Goal: Task Accomplishment & Management: Complete application form

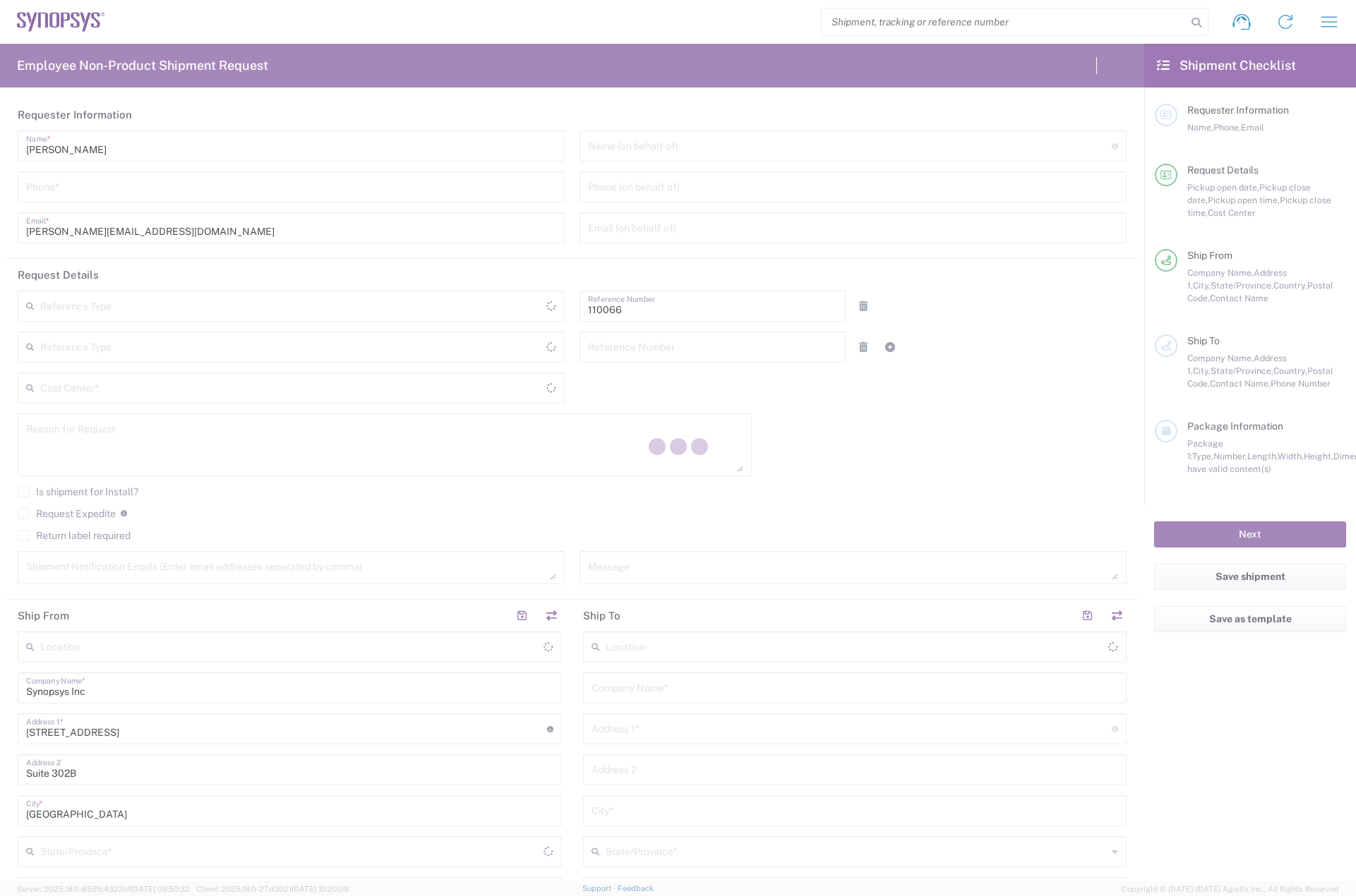
type input "Department"
type input "US01, CIO, IT, ESS2 110066"
type input "[US_STATE]"
type input "[GEOGRAPHIC_DATA]"
type input "Delivered at Place"
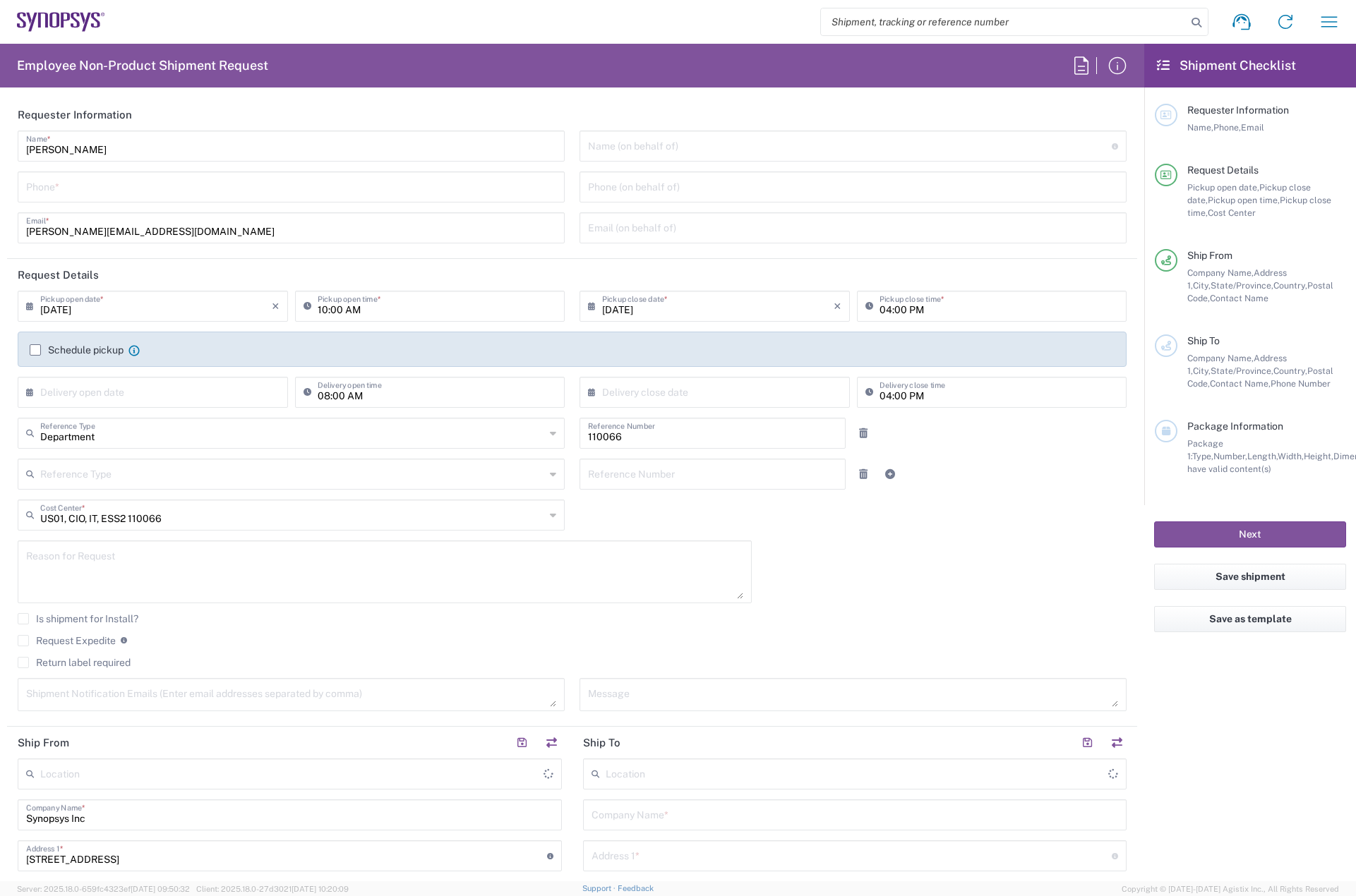
type input "[GEOGRAPHIC_DATA]"
click at [87, 182] on input "tel" at bounding box center [291, 186] width 530 height 25
type input "781"
type input "Marlboro US04"
type input "7819643423"
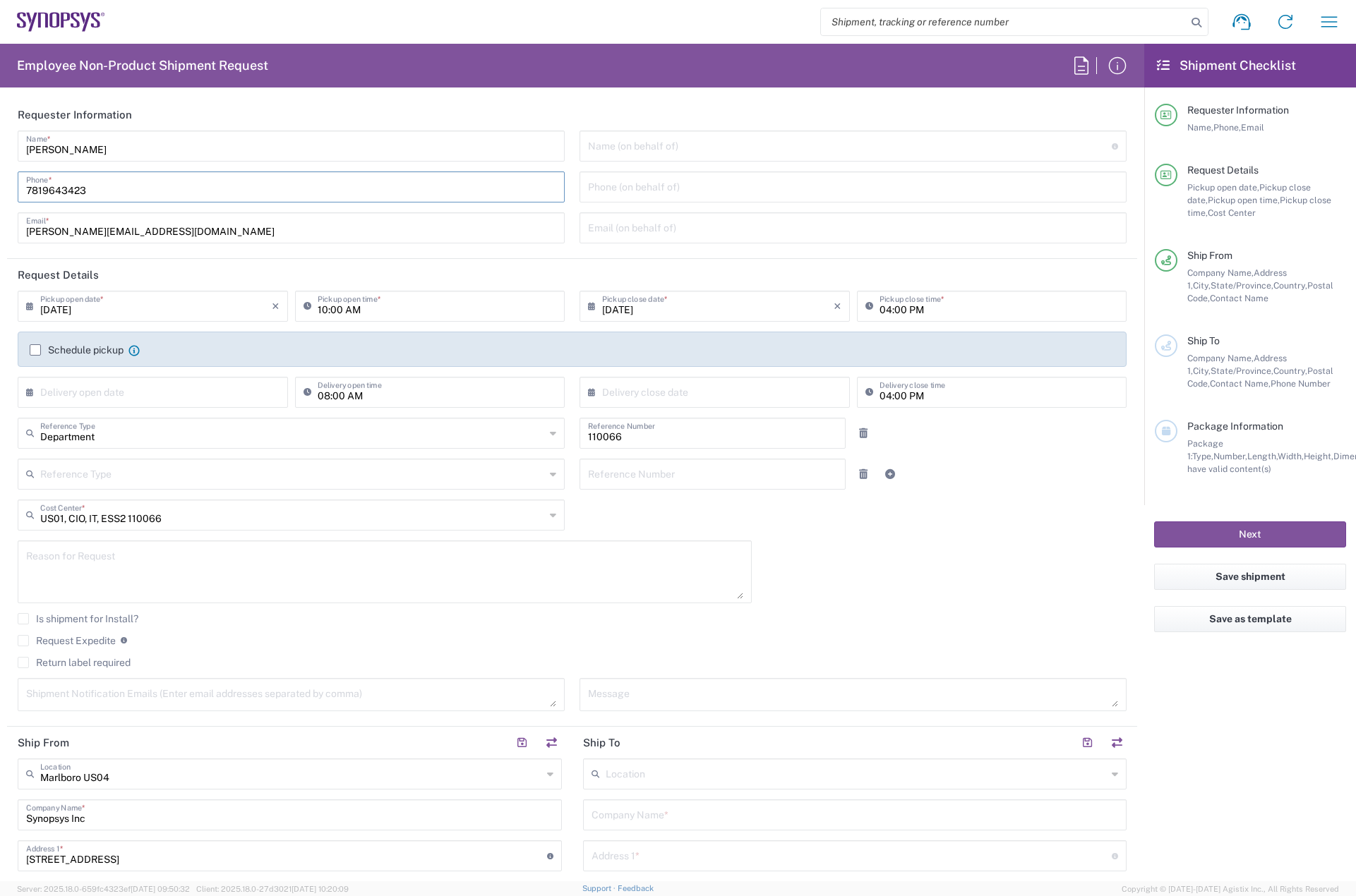
click at [30, 346] on label "Schedule pickup" at bounding box center [77, 349] width 94 height 11
click at [35, 350] on input "Schedule pickup" at bounding box center [35, 350] width 0 height 0
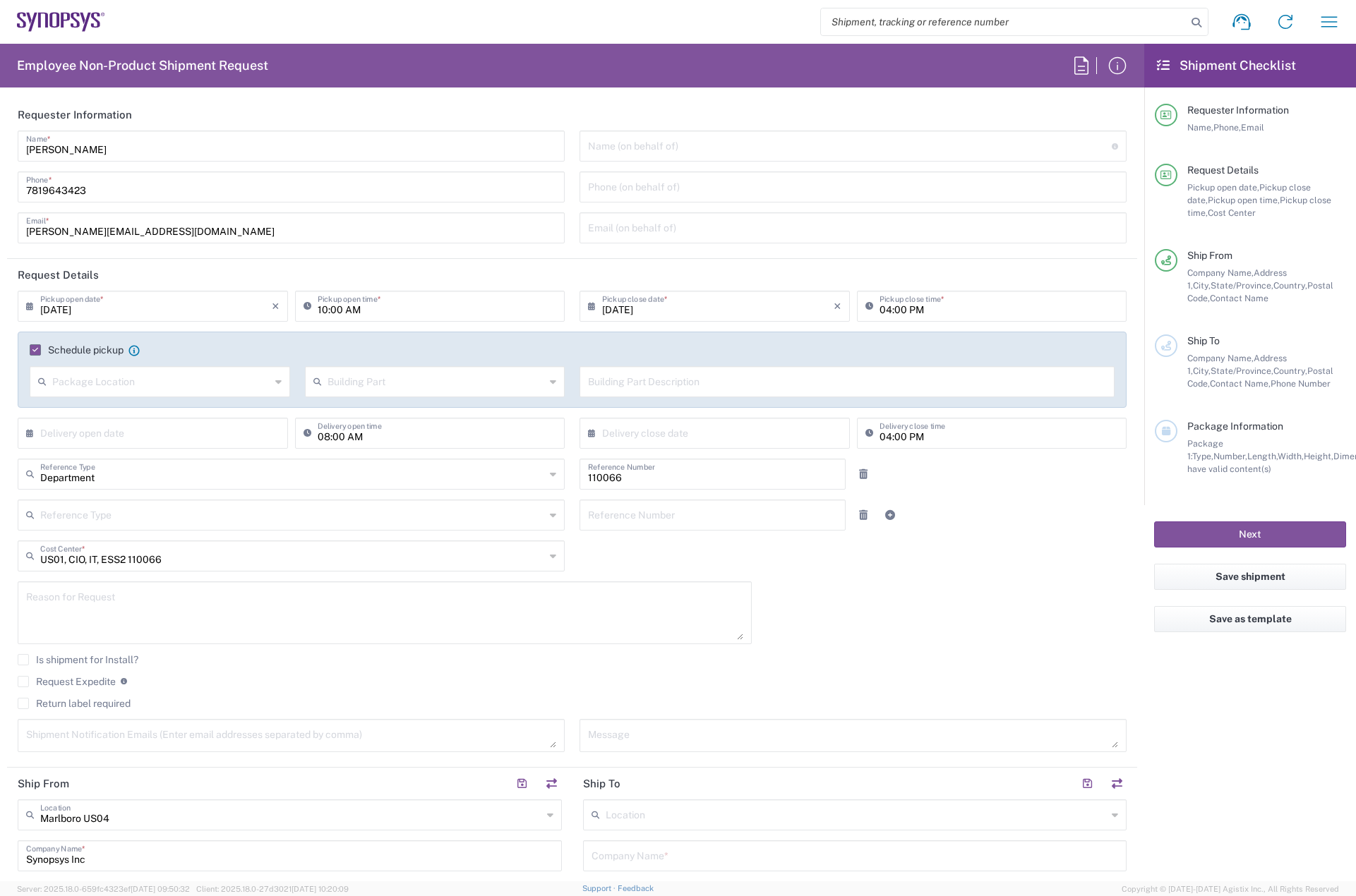
click at [58, 352] on label "Schedule pickup" at bounding box center [77, 349] width 94 height 11
click at [33, 350] on input "Schedule pickup" at bounding box center [33, 350] width 0 height 0
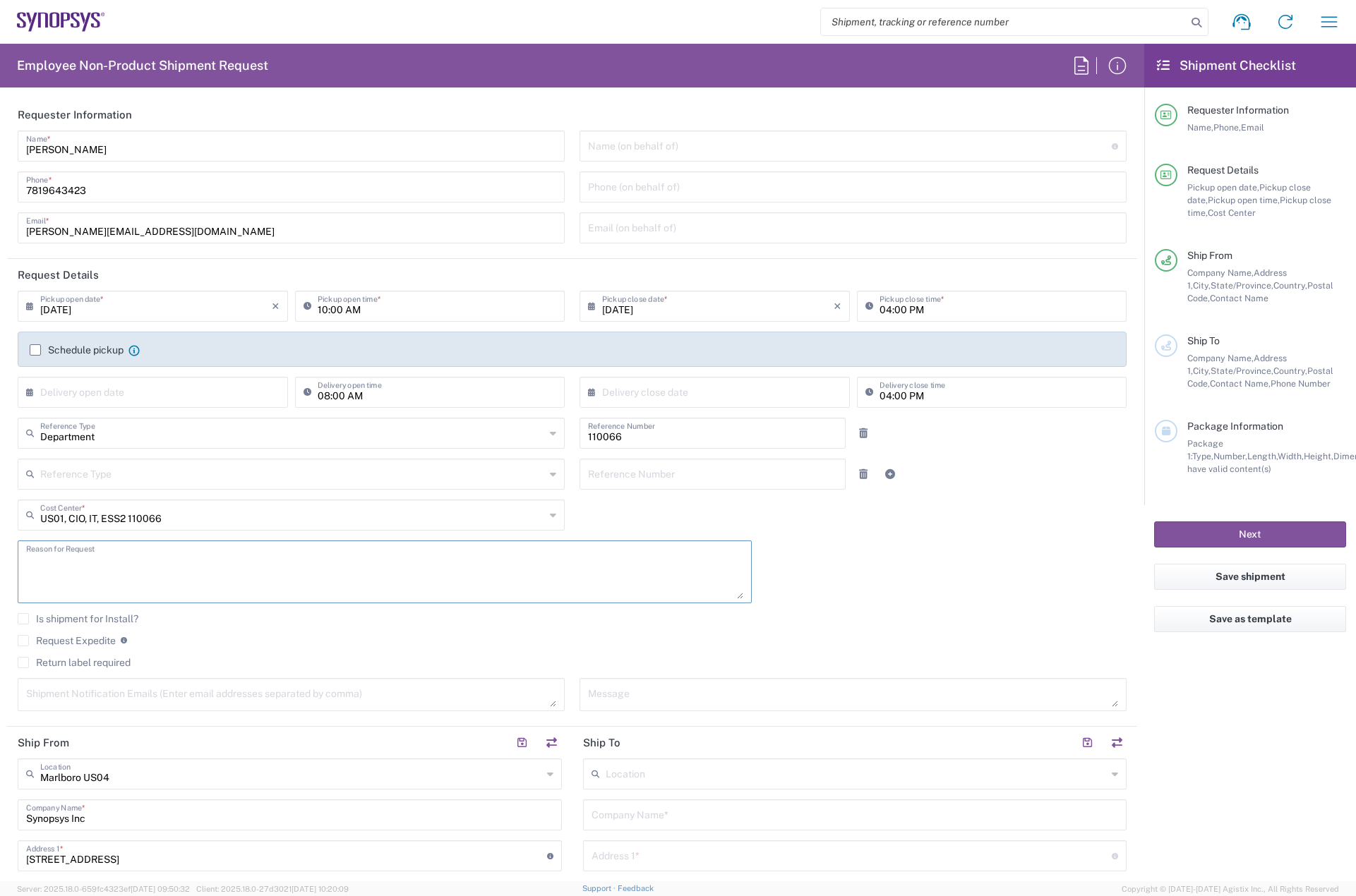
click at [83, 577] on textarea at bounding box center [384, 572] width 717 height 55
paste textarea "RITM0372448"
click at [71, 579] on textarea "Term: RITM0372448" at bounding box center [384, 572] width 717 height 55
click at [164, 561] on textarea "Term: RITM0372448" at bounding box center [384, 572] width 717 height 55
paste textarea "[DATE] US8W TERM:W-I ([PERSON_NAME]) [PERSON_NAME]"
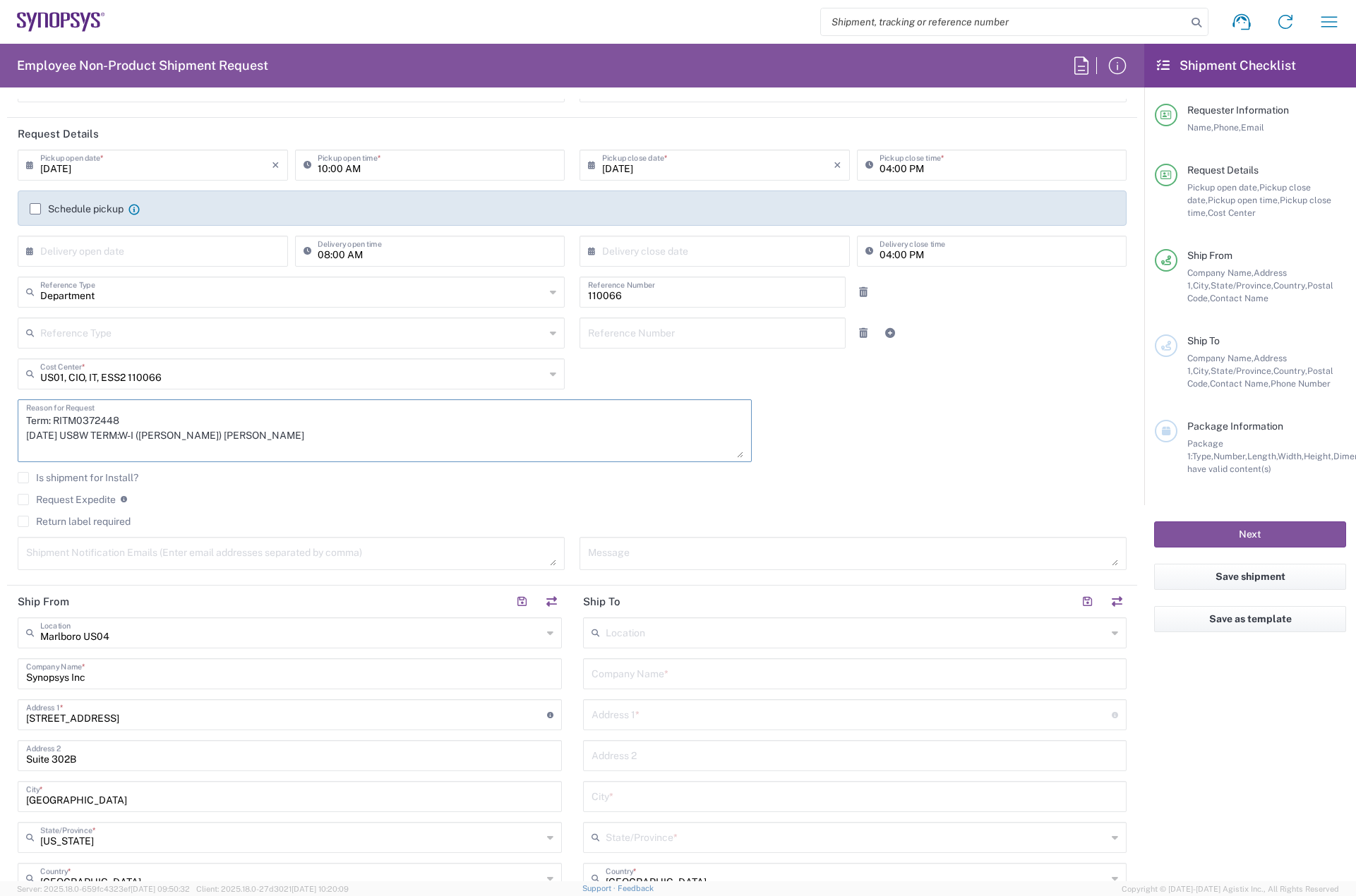
scroll to position [212, 0]
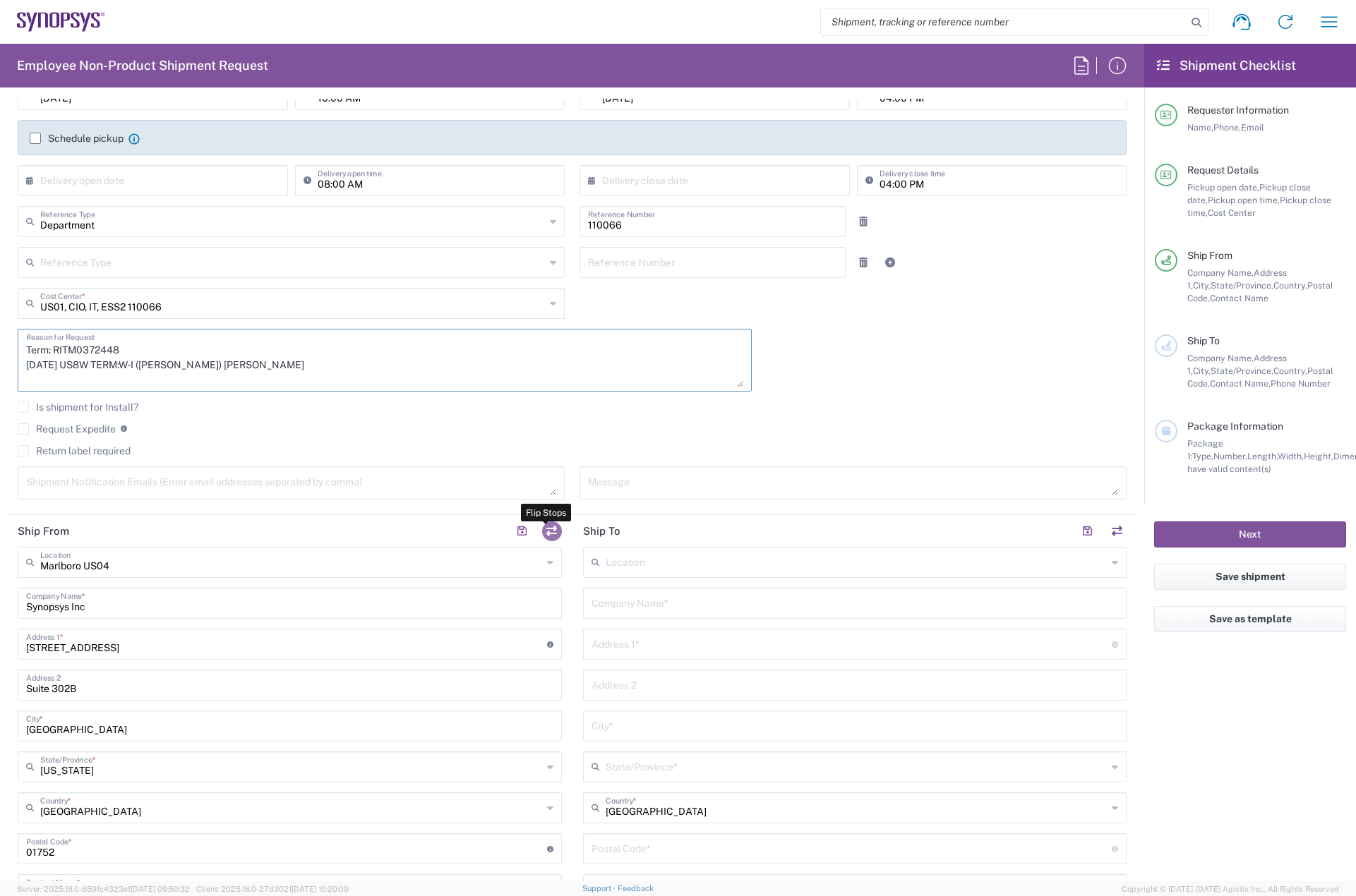
type textarea "Term: RITM0372448 [DATE] US8W TERM:W-I ([PERSON_NAME]) [PERSON_NAME]"
click at [548, 534] on button "button" at bounding box center [552, 532] width 20 height 20
type input "Marlboro US04"
type input "Synopsys Inc"
type input "[STREET_ADDRESS]"
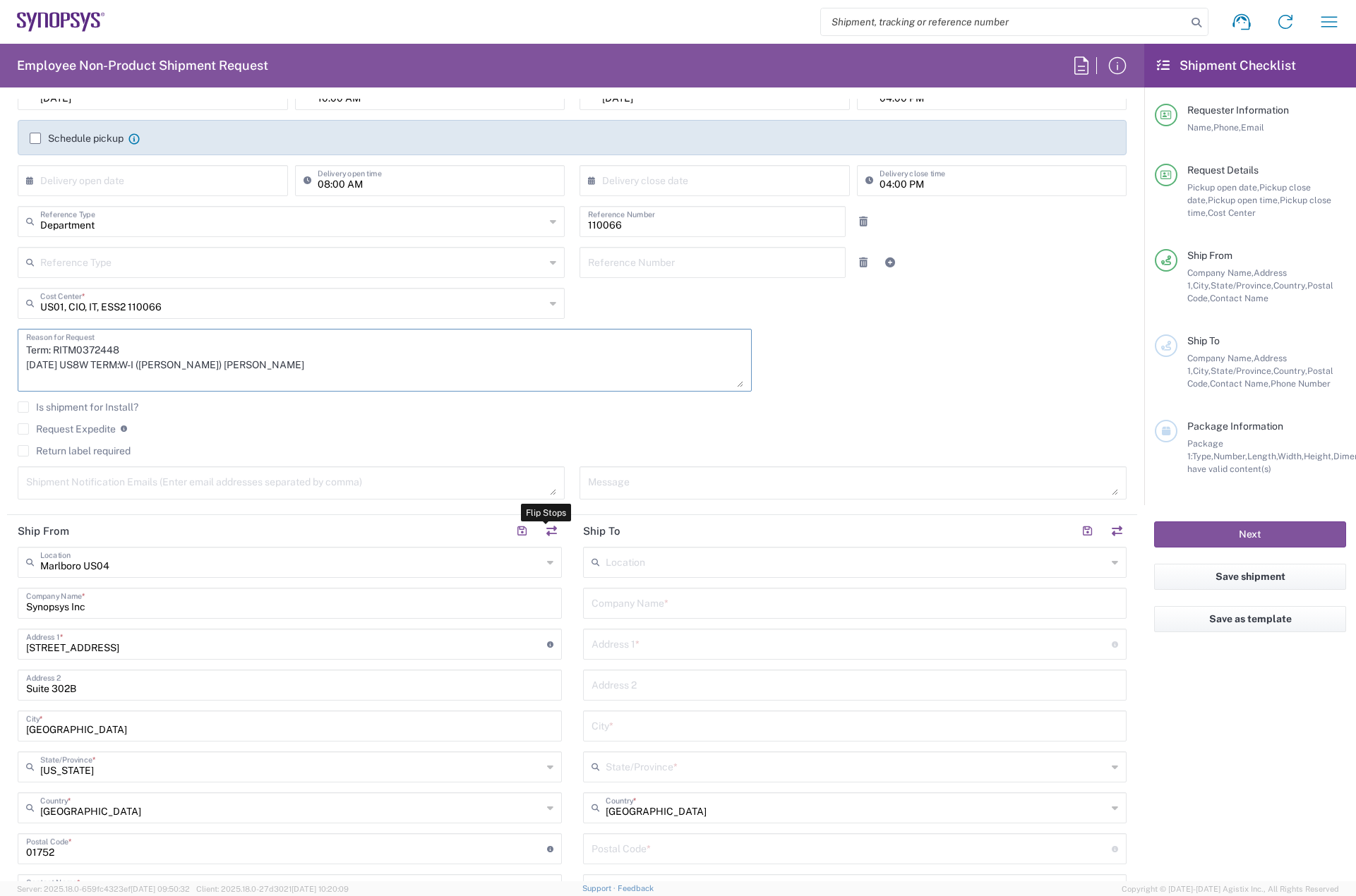
type input "Suite 302B"
type input "[GEOGRAPHIC_DATA]"
type input "[US_STATE]"
type input "01752"
type input "[PERSON_NAME]"
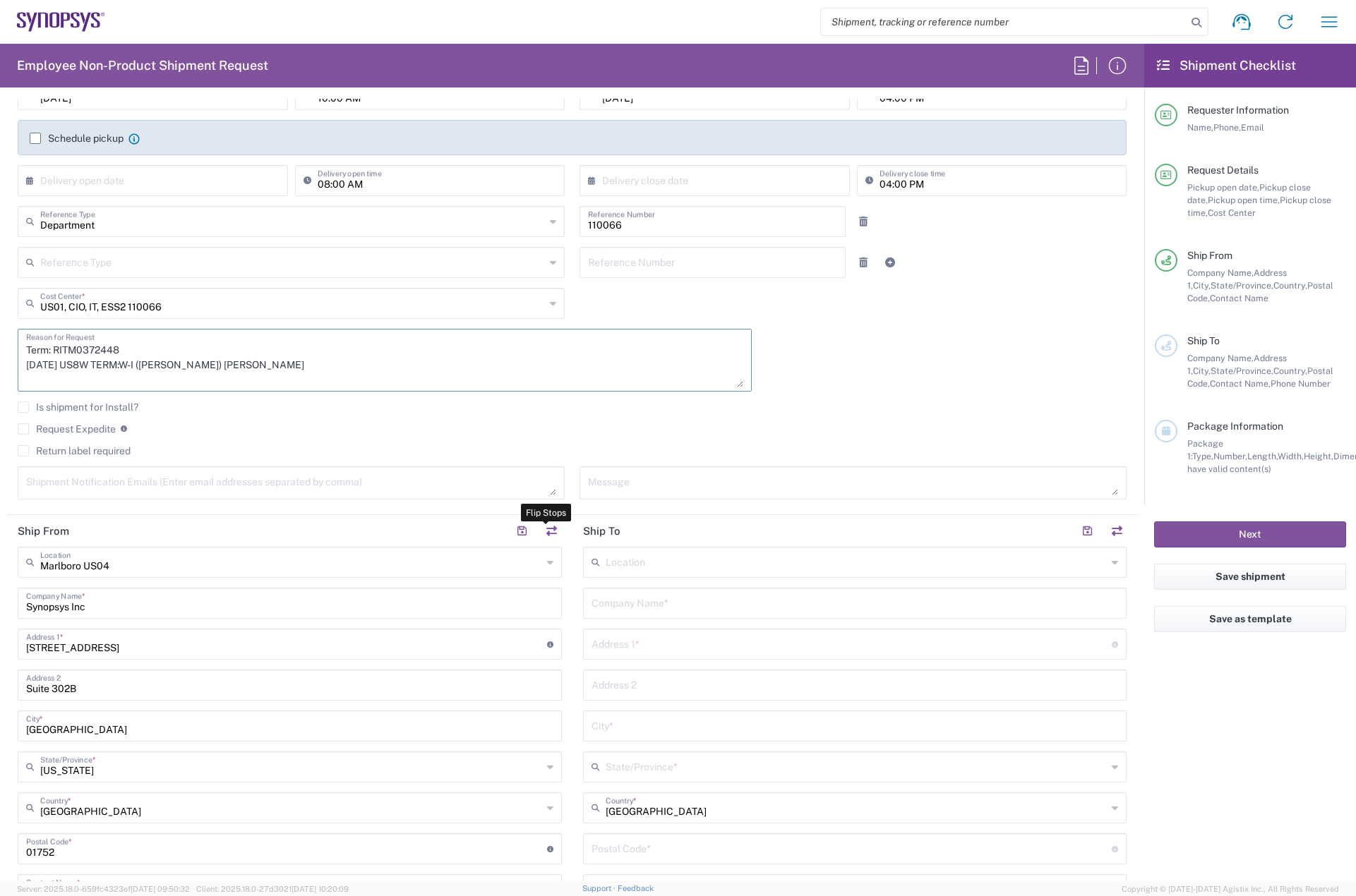
type input "[PERSON_NAME][EMAIL_ADDRESS][DOMAIN_NAME]"
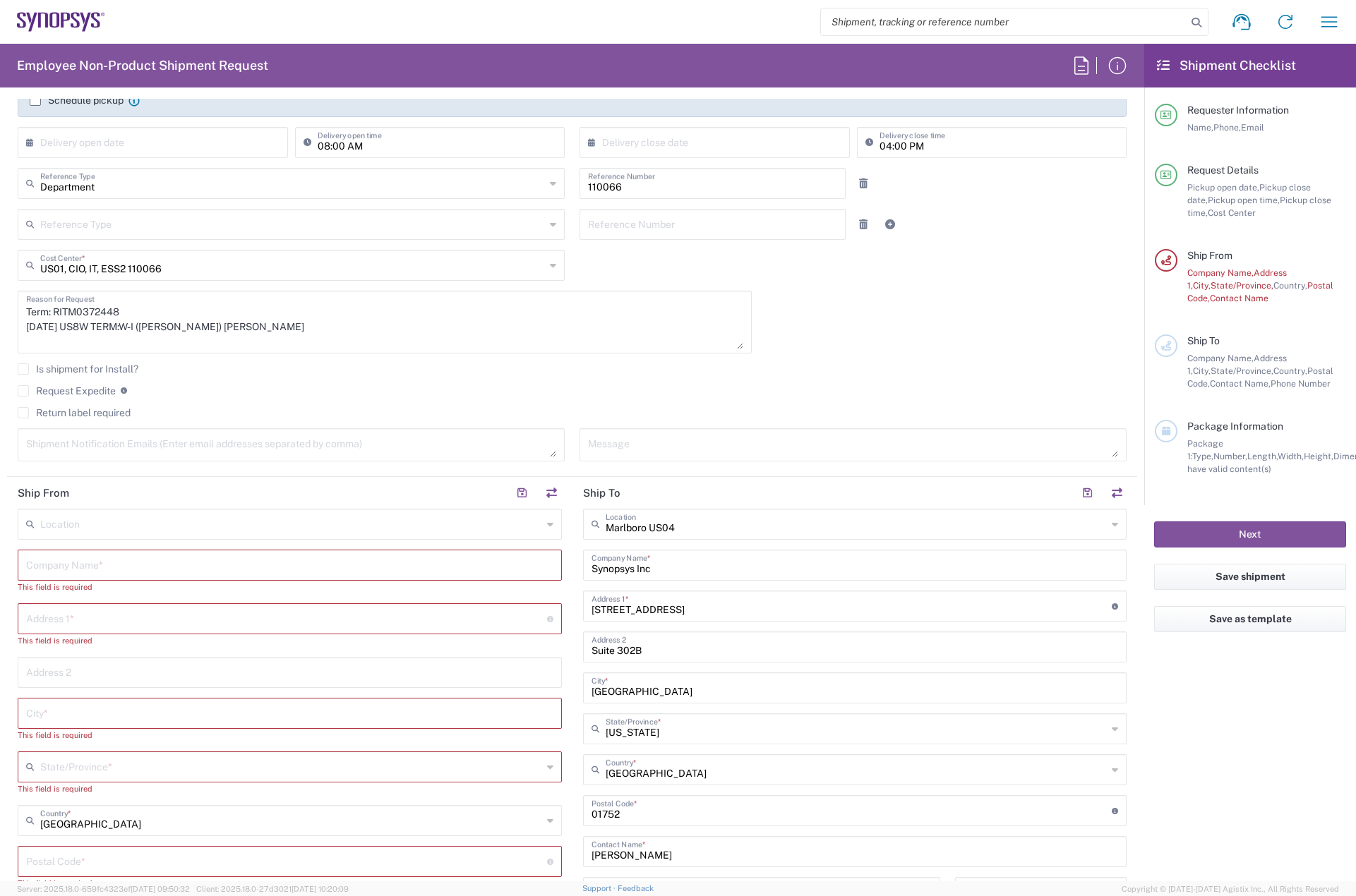
scroll to position [282, 0]
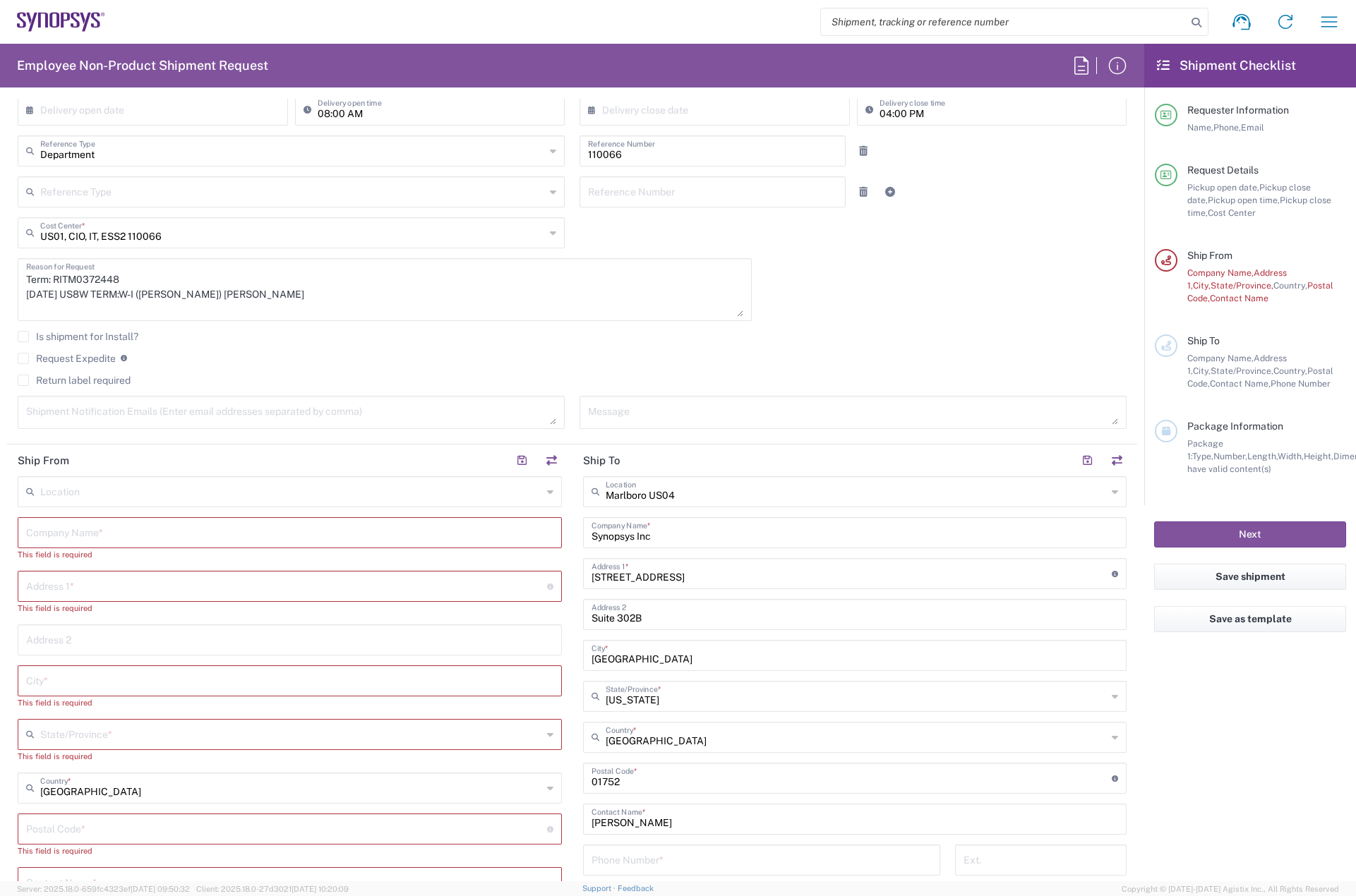
click at [27, 536] on input "text" at bounding box center [289, 532] width 527 height 25
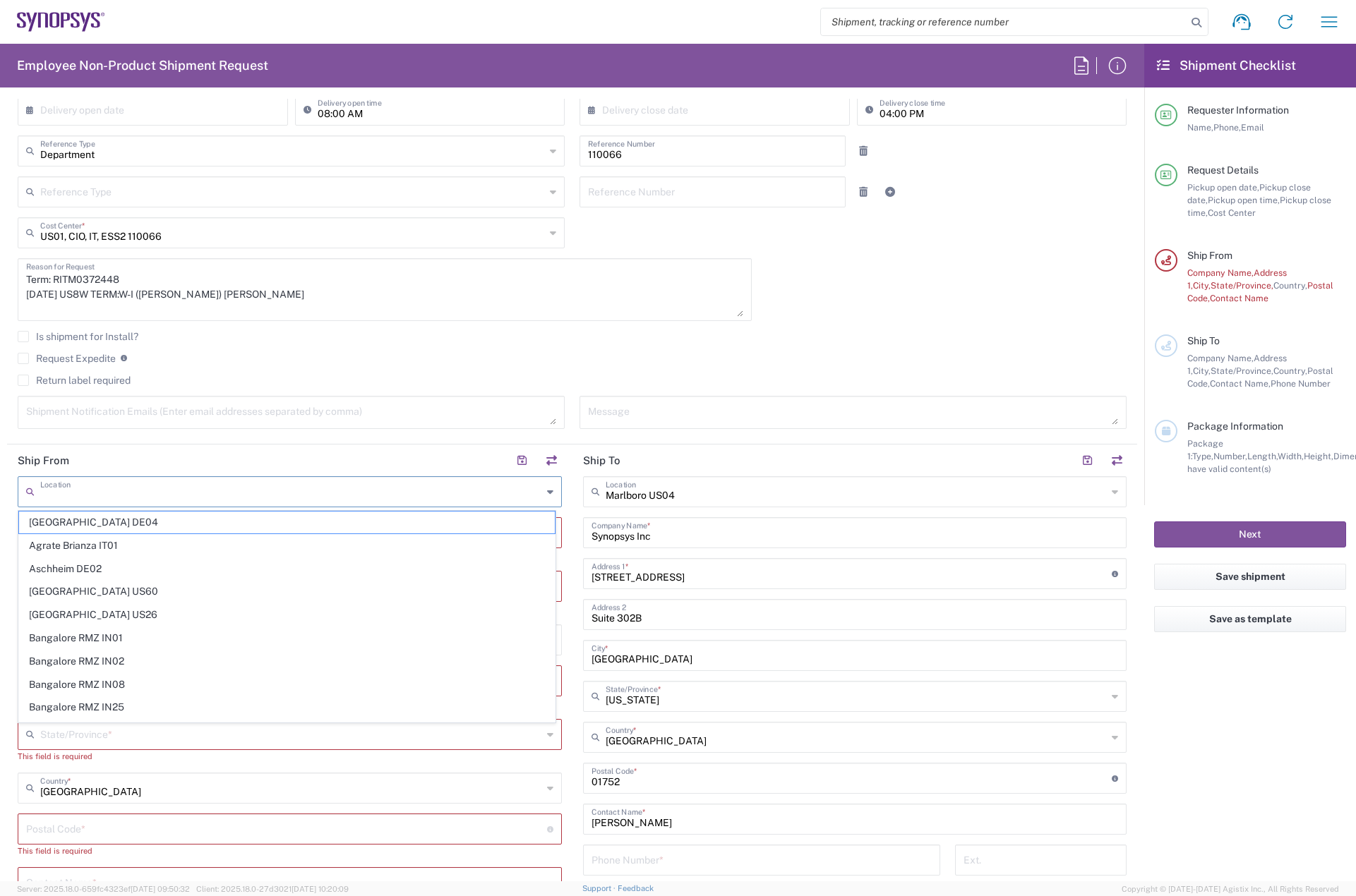
click at [96, 500] on input "text" at bounding box center [291, 491] width 502 height 25
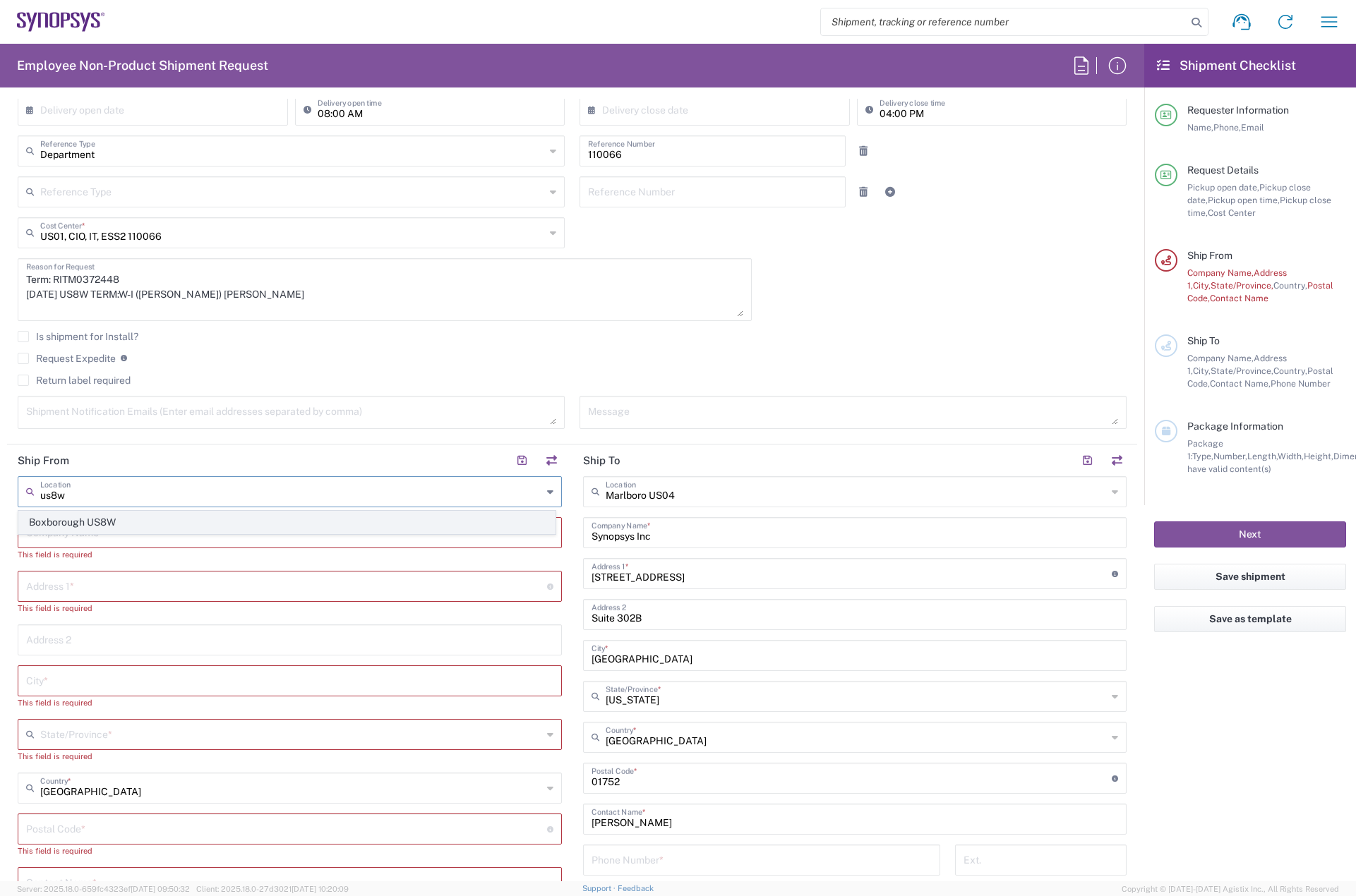
click at [87, 528] on span "Boxborough US8W" at bounding box center [286, 522] width 536 height 22
type input "Boxborough US8W"
type input "Synopsys Inc"
type input "[STREET_ADDRESS]"
type input "[GEOGRAPHIC_DATA]"
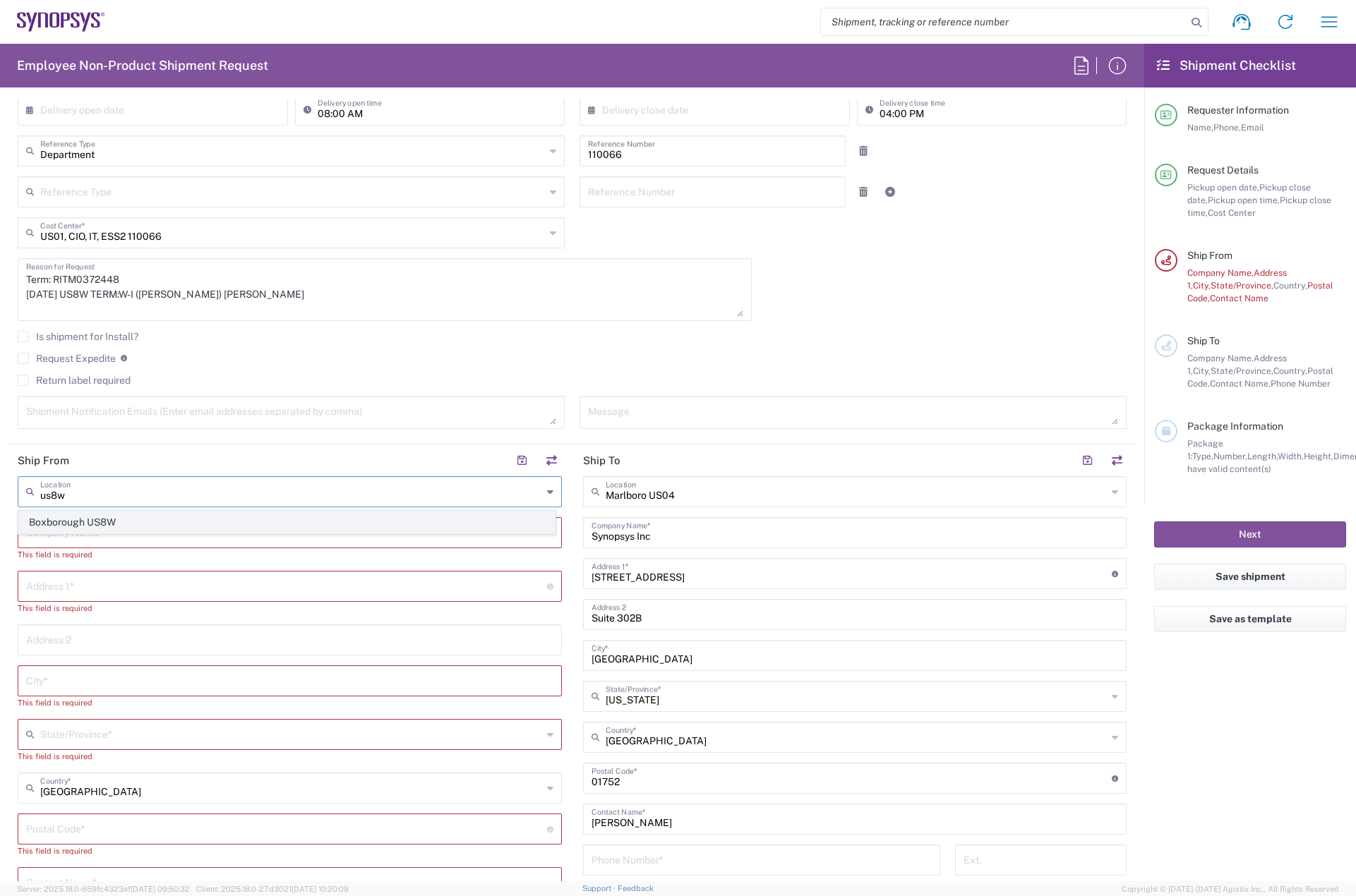
type input "[US_STATE]"
type input "01719"
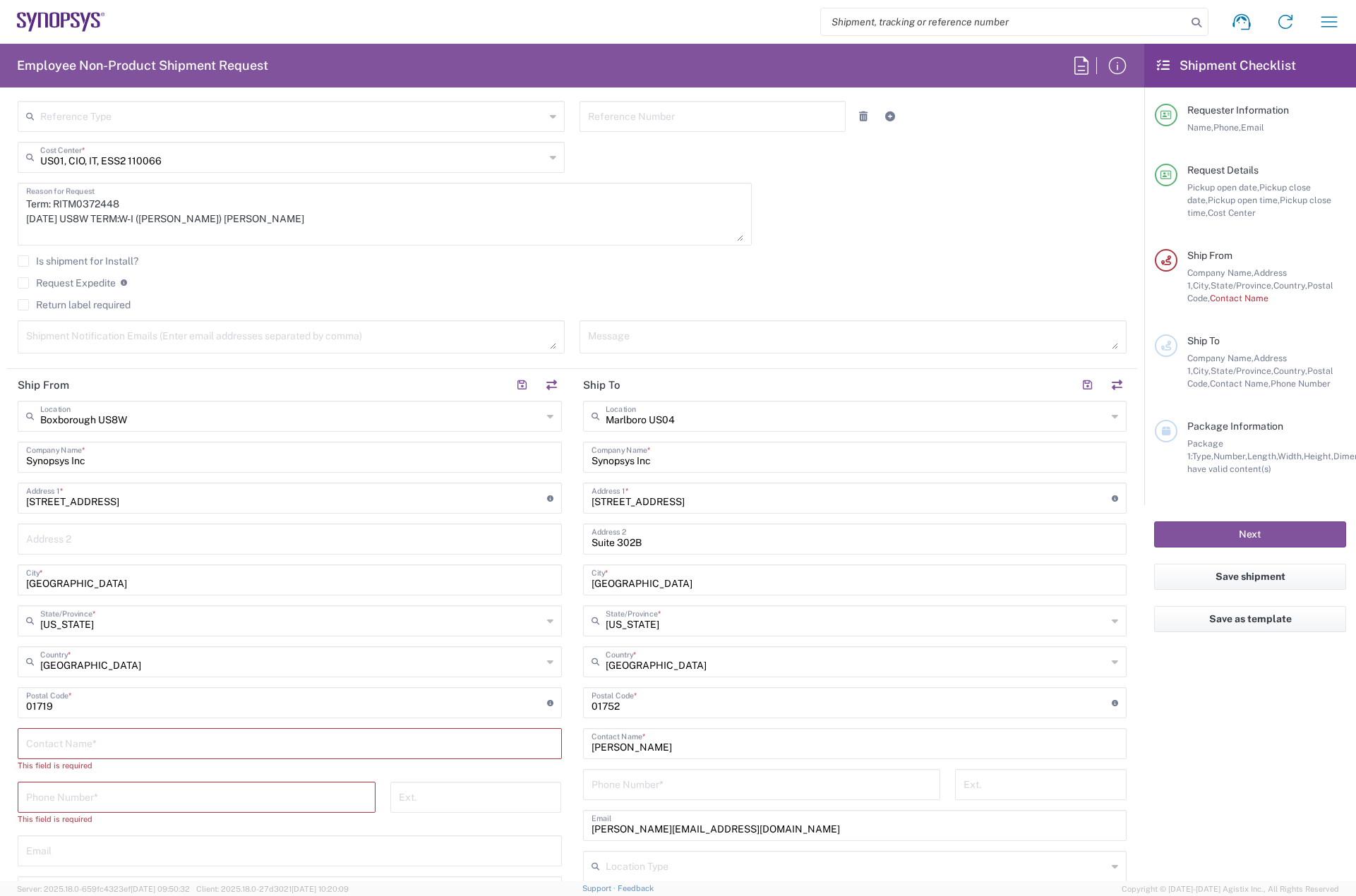
scroll to position [494, 0]
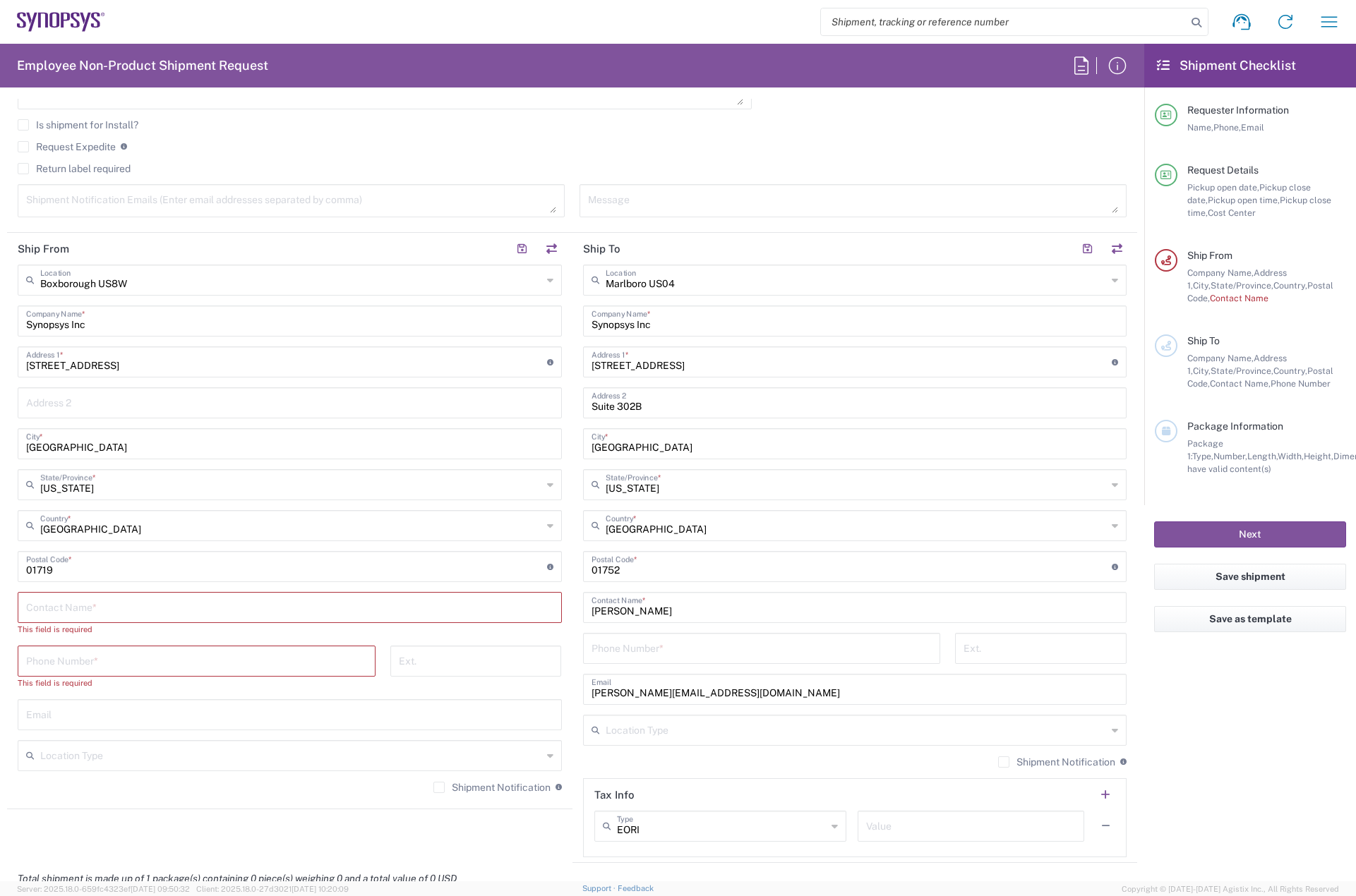
click at [89, 607] on input "text" at bounding box center [289, 606] width 527 height 25
type input "[PERSON_NAME]"
click at [102, 646] on input "tel" at bounding box center [196, 647] width 341 height 25
paste input "[PHONE_NUMBER]"
click at [78, 651] on input "[PHONE_NUMBER]" at bounding box center [196, 647] width 341 height 25
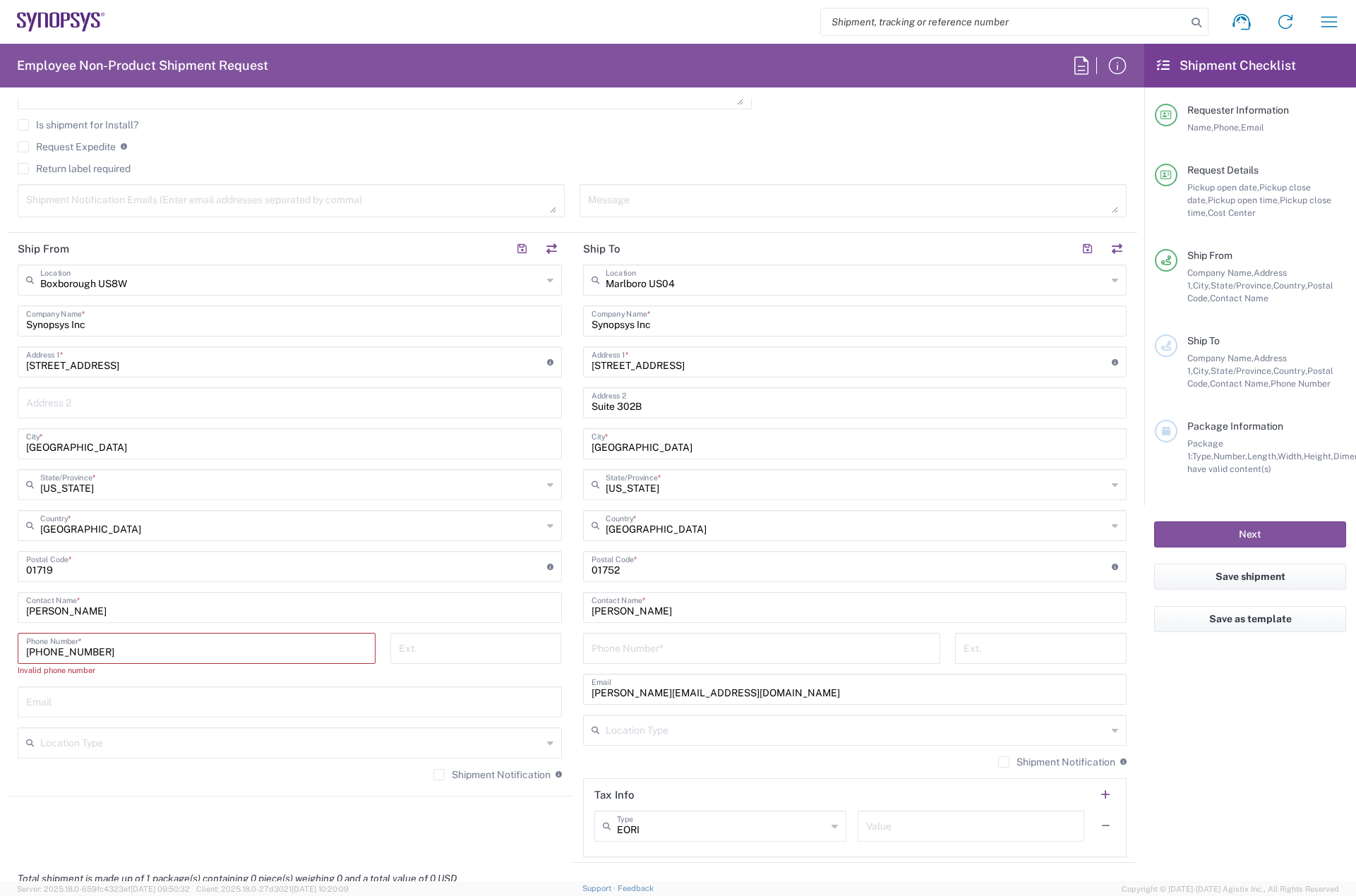
click at [59, 651] on input "[PHONE_NUMBER]" at bounding box center [196, 647] width 341 height 25
click at [40, 649] on input "+1.9787608048" at bounding box center [196, 647] width 341 height 25
type input "9787608048"
click at [79, 691] on input "text" at bounding box center [289, 688] width 527 height 25
paste input "[EMAIL_ADDRESS][DOMAIN_NAME]"
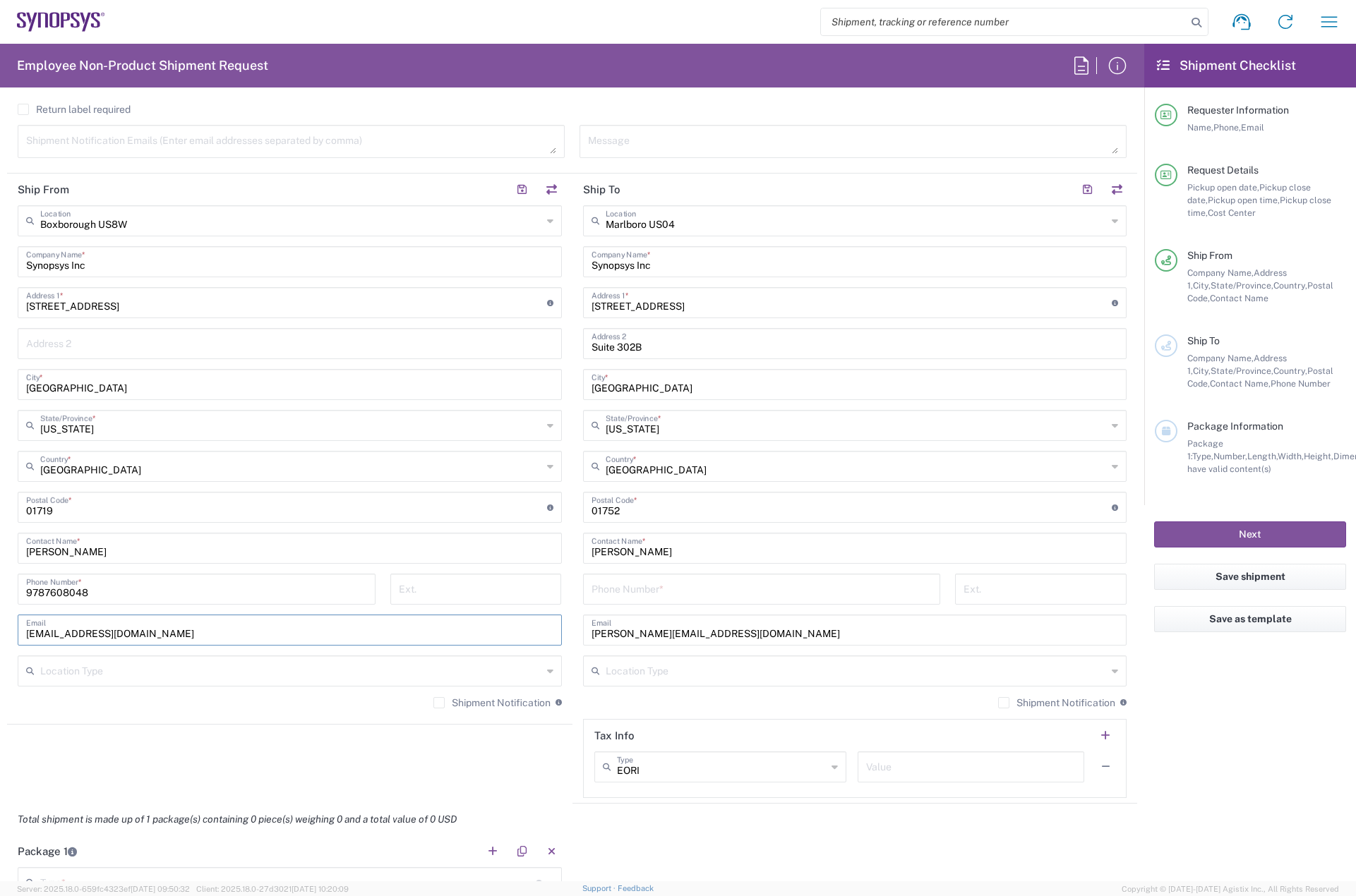
scroll to position [635, 0]
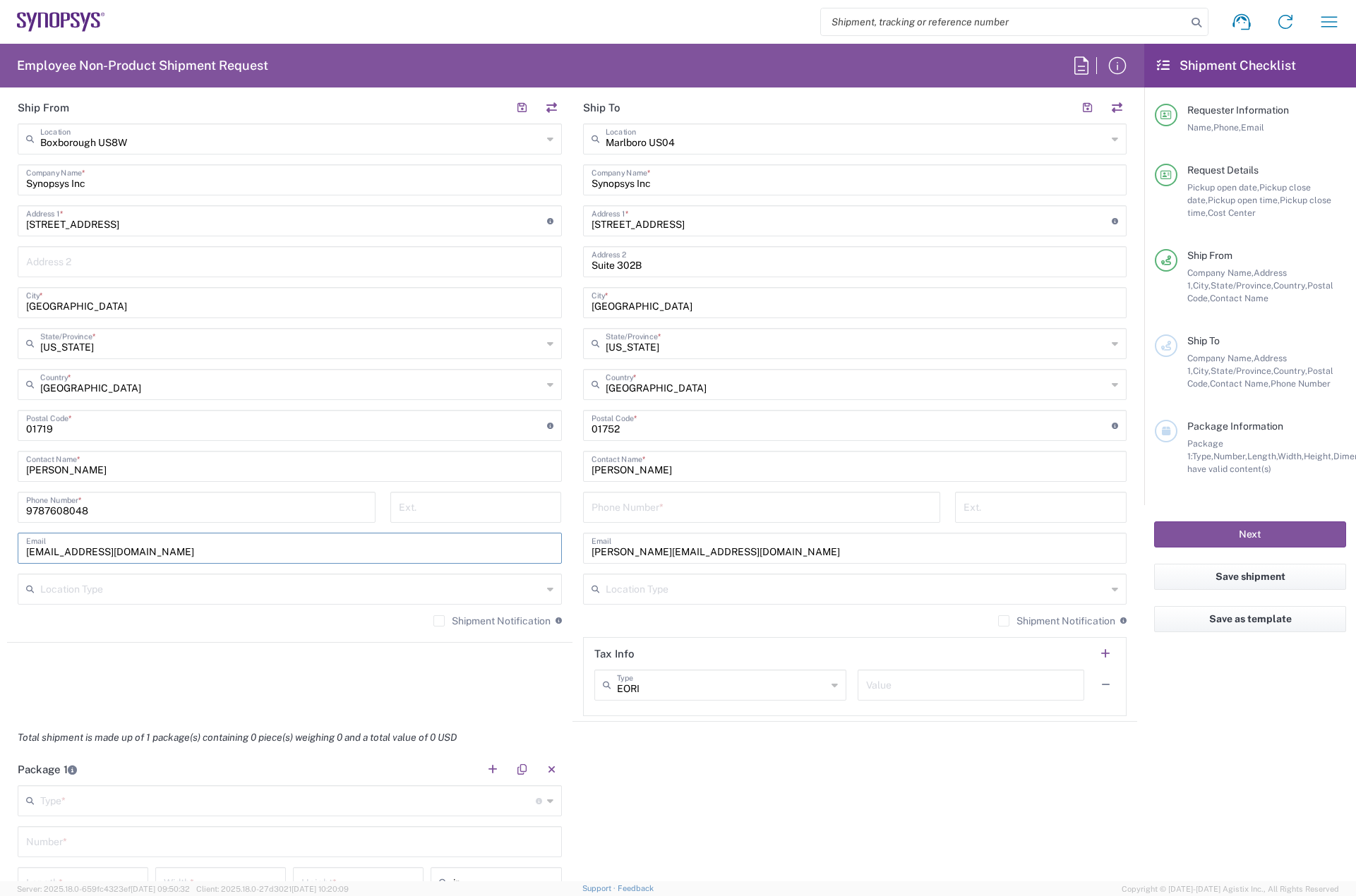
type input "[EMAIL_ADDRESS][DOMAIN_NAME]"
click at [433, 625] on label "Shipment Notification" at bounding box center [492, 620] width 117 height 11
click at [439, 621] on input "Shipment Notification" at bounding box center [439, 621] width 0 height 0
click at [617, 508] on input "tel" at bounding box center [761, 506] width 341 height 25
type input "7819643423"
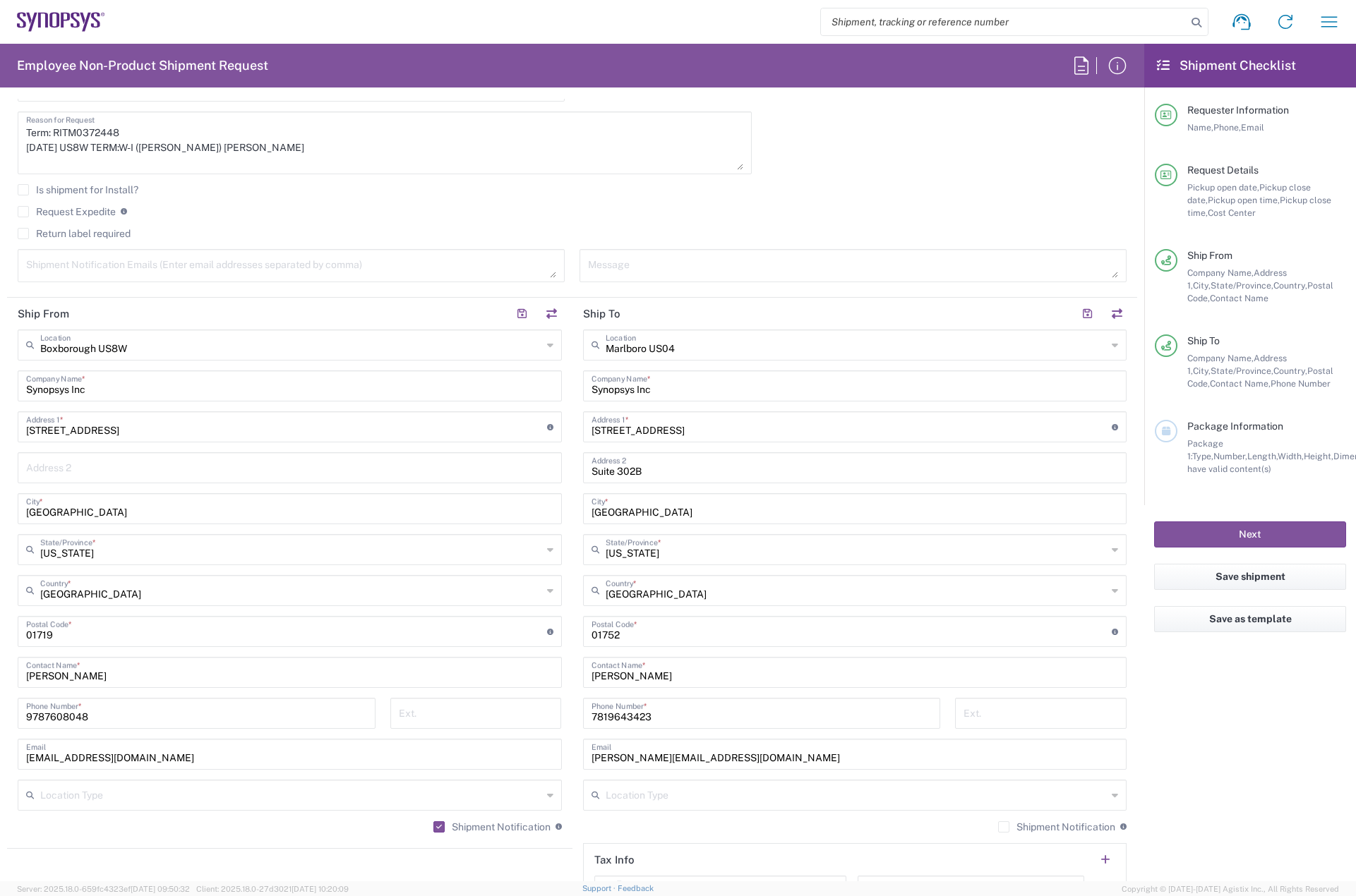
scroll to position [282, 0]
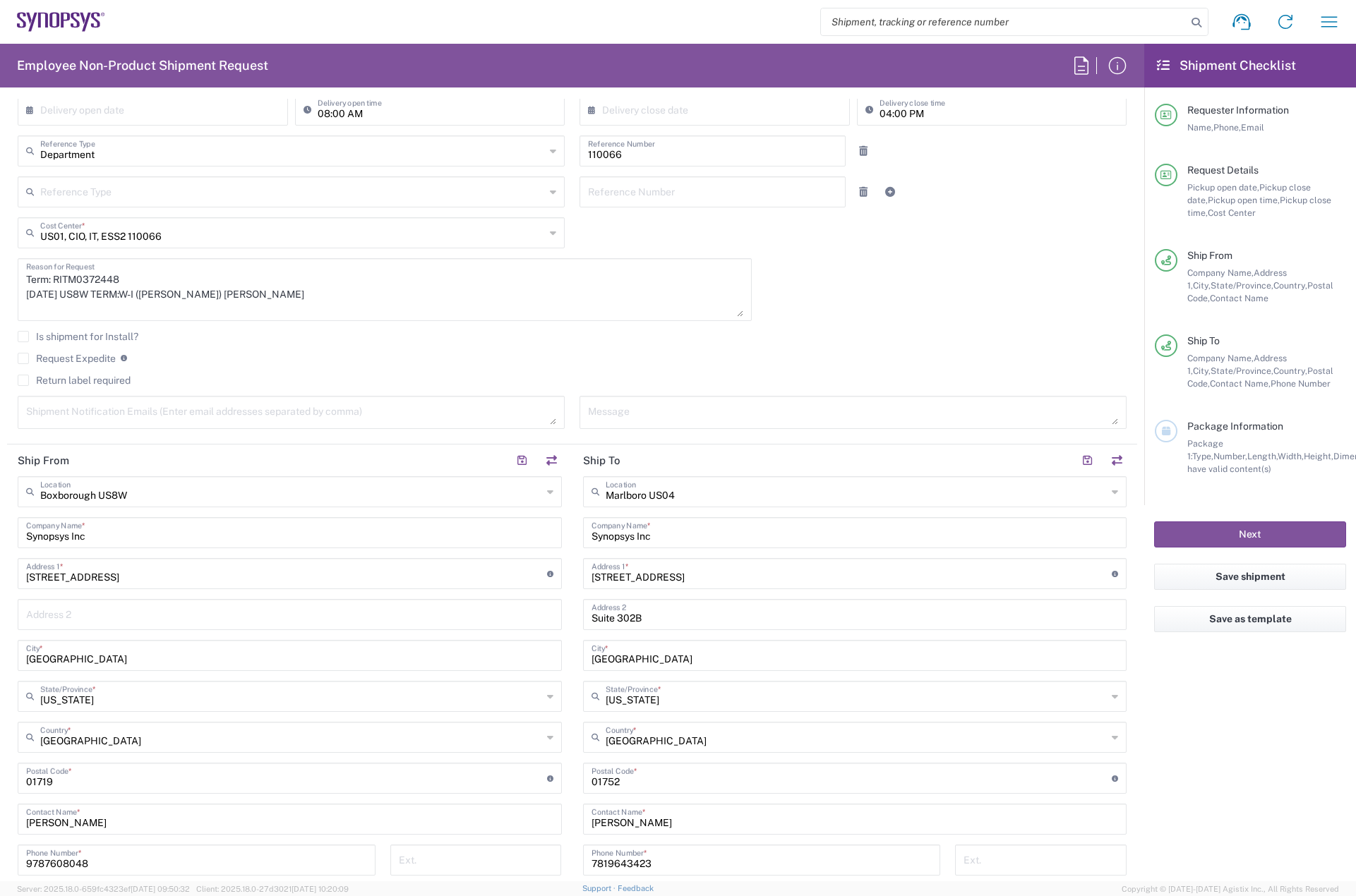
click at [104, 415] on textarea at bounding box center [291, 412] width 530 height 25
paste textarea "[PERSON_NAME][EMAIL_ADDRESS][DOMAIN_NAME]"
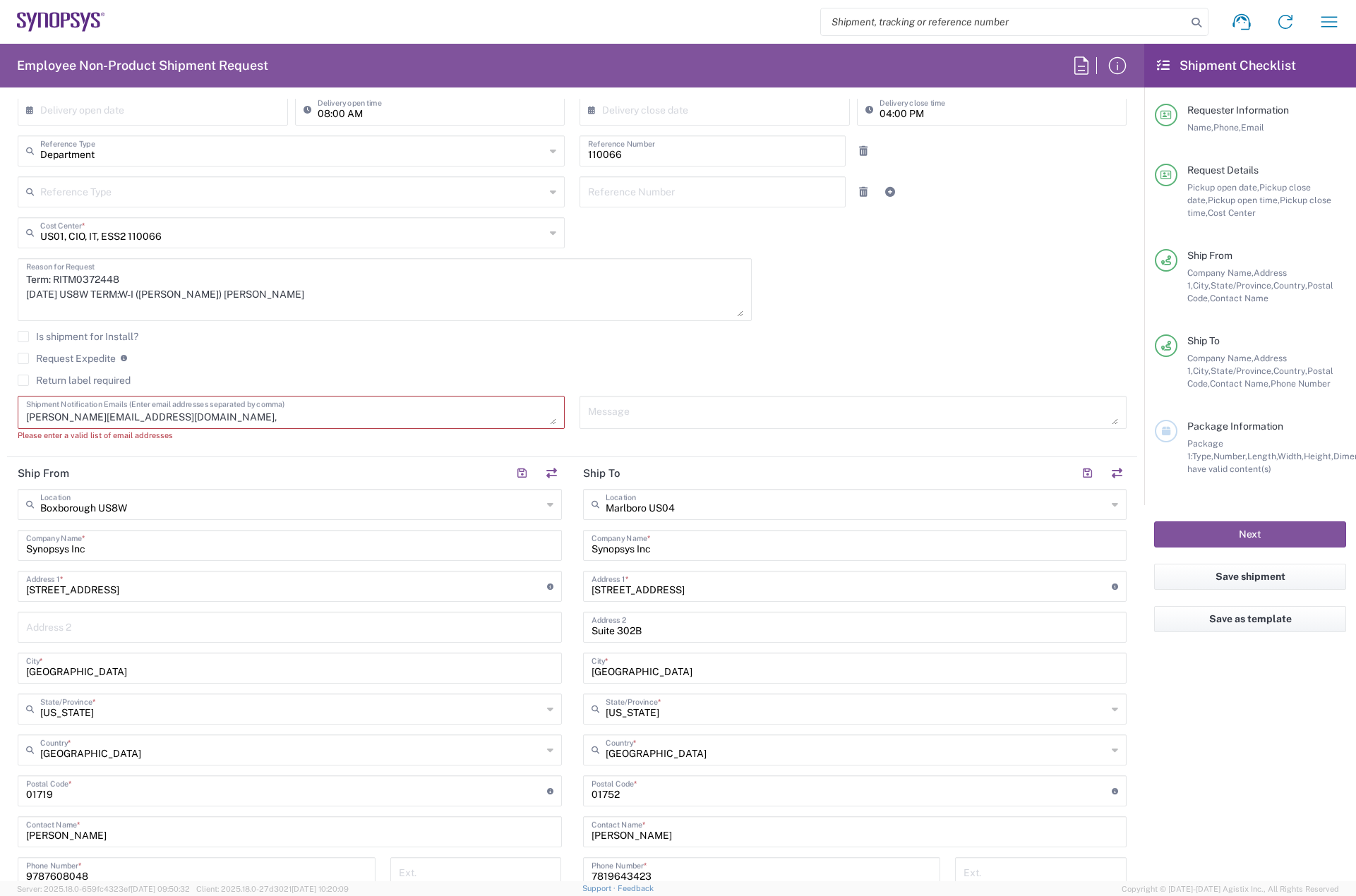
click at [425, 418] on textarea "[PERSON_NAME][EMAIL_ADDRESS][DOMAIN_NAME]," at bounding box center [291, 412] width 530 height 25
paste textarea "[EMAIL_ADDRESS][DOMAIN_NAME]"
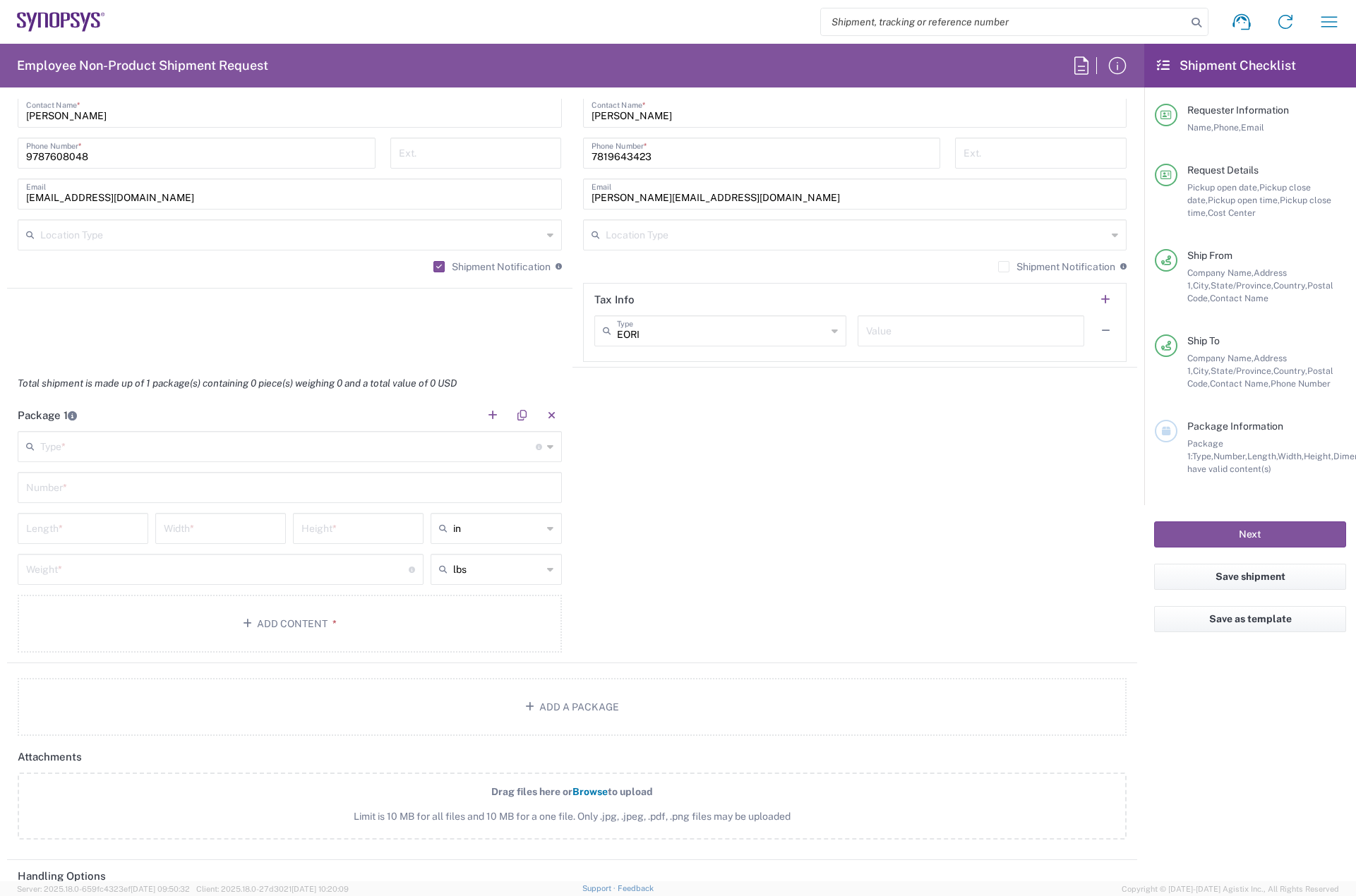
scroll to position [1058, 0]
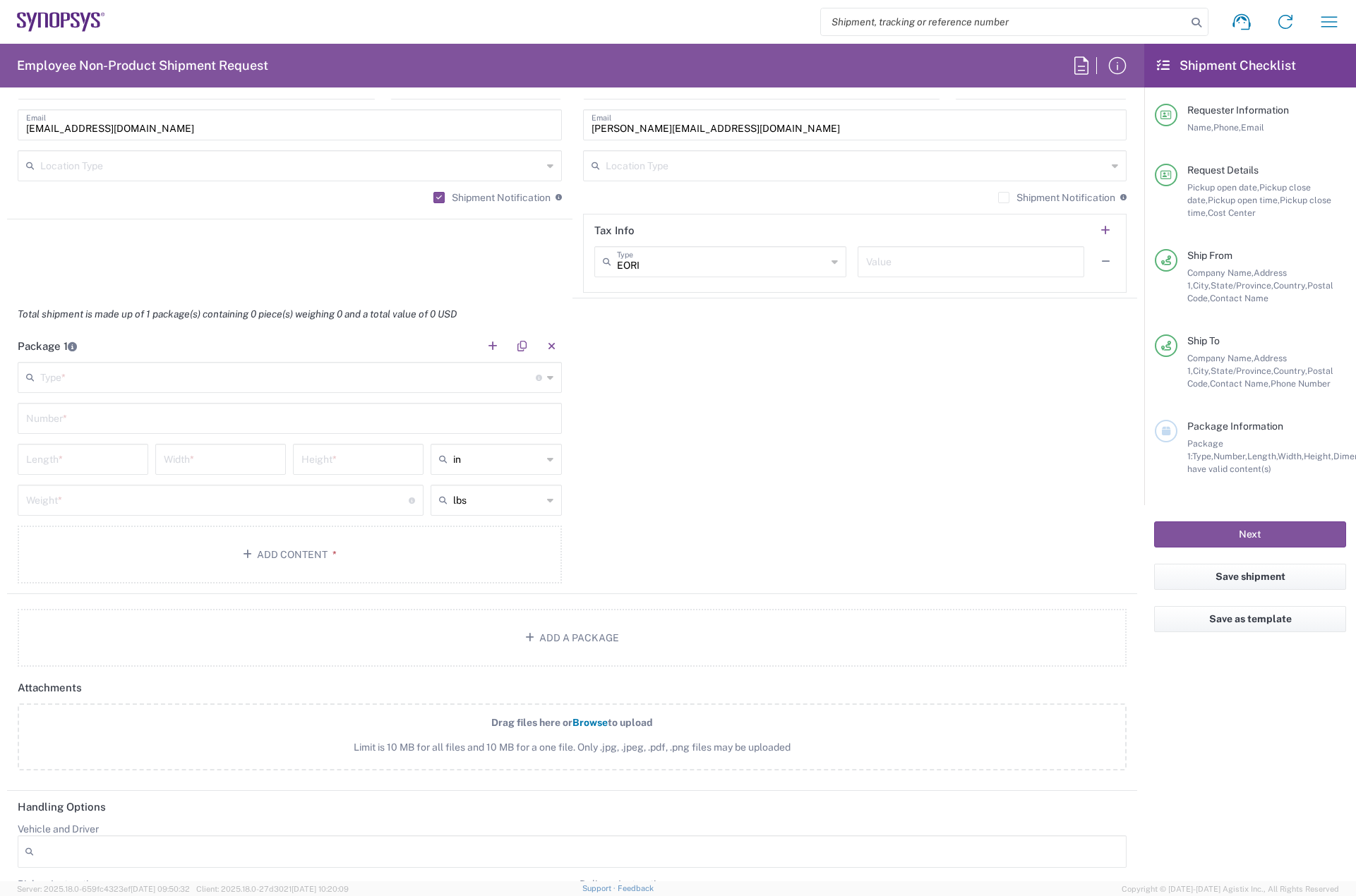
type textarea "[PERSON_NAME][EMAIL_ADDRESS][DOMAIN_NAME], [EMAIL_ADDRESS][DOMAIN_NAME]"
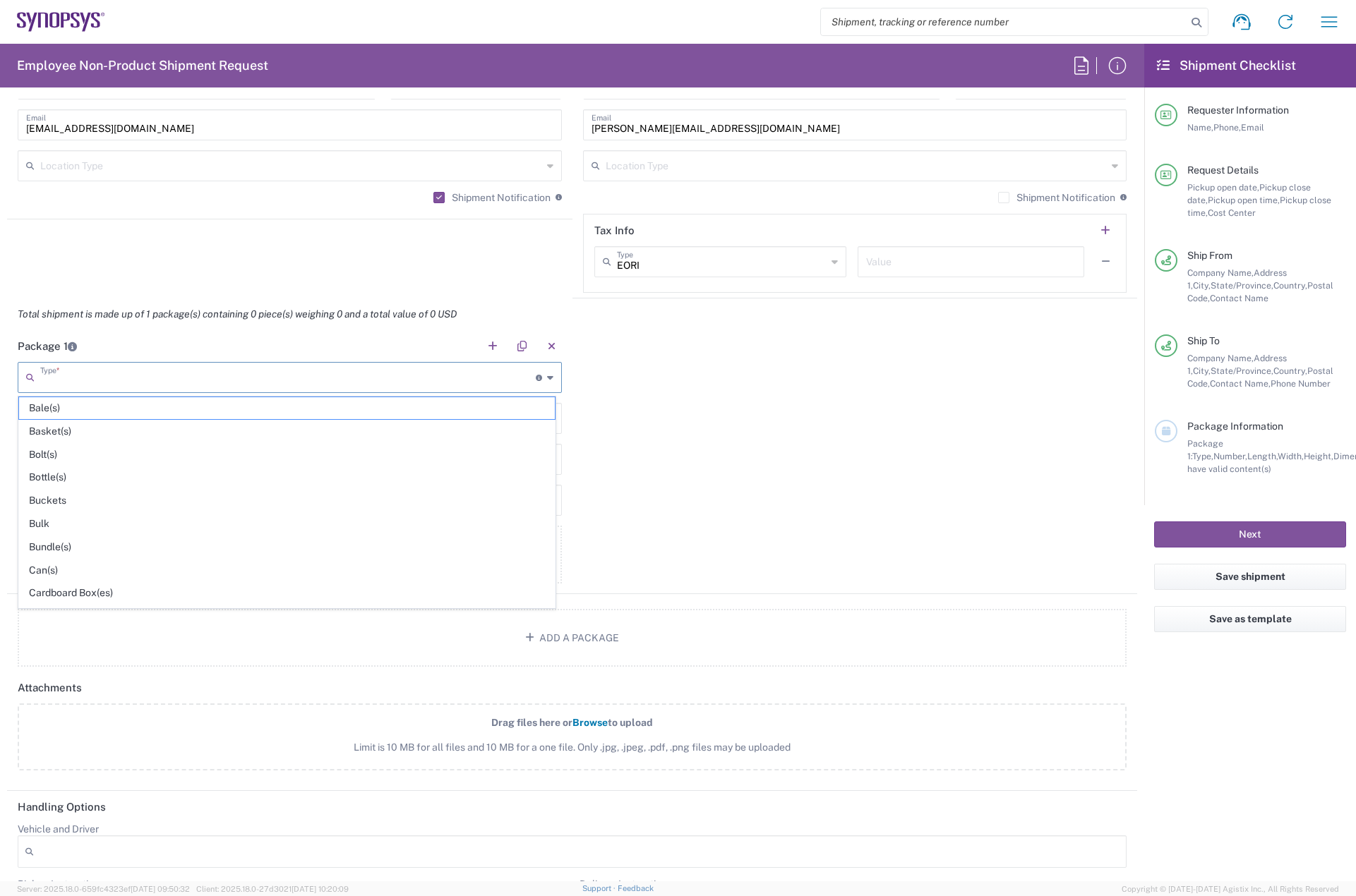
click at [65, 371] on input "text" at bounding box center [288, 376] width 495 height 25
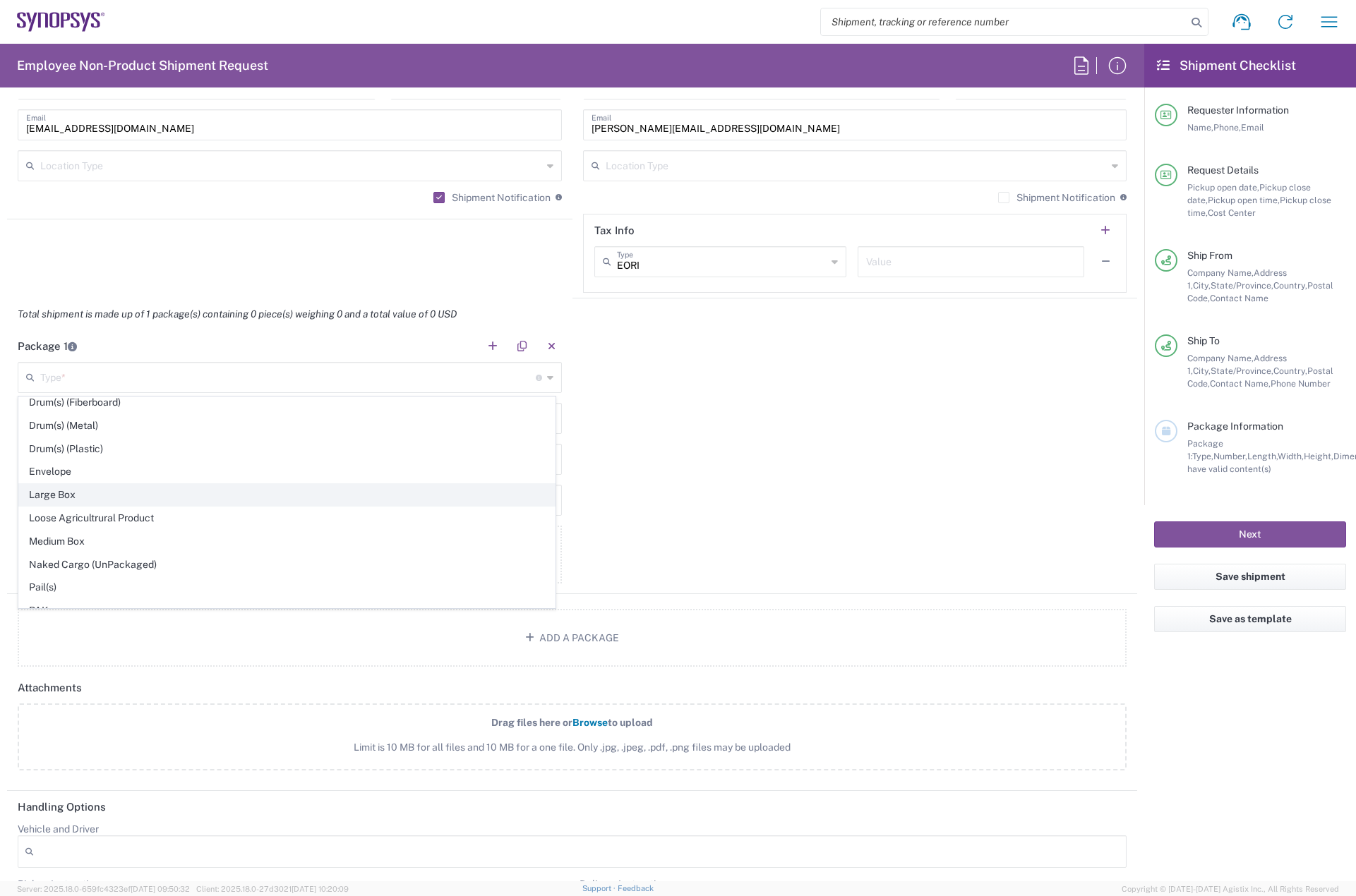
click at [71, 487] on span "Large Box" at bounding box center [286, 494] width 536 height 22
type input "Large Box"
type input "17.5"
type input "12.5"
type input "3"
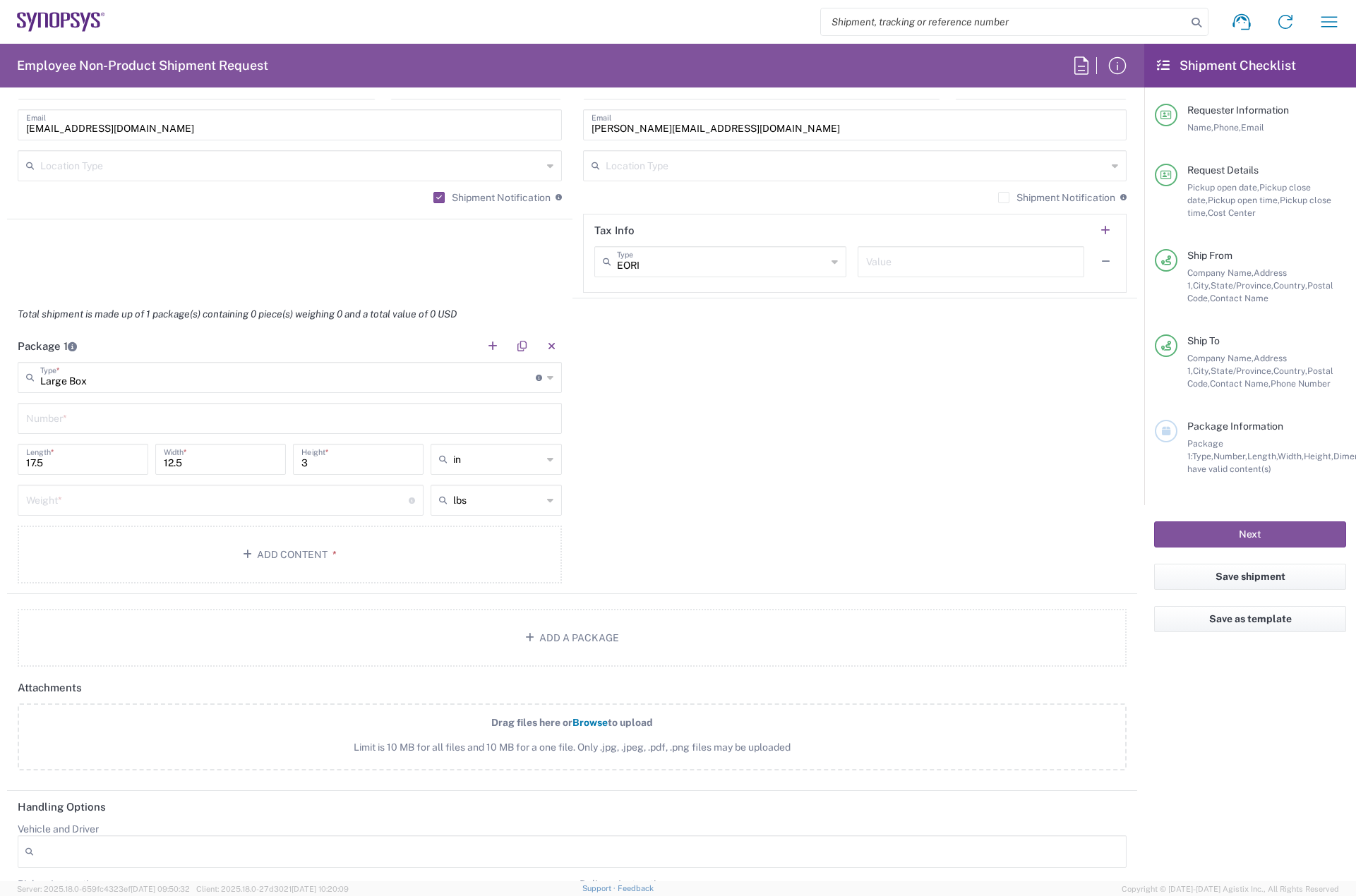
click at [52, 409] on input "text" at bounding box center [289, 417] width 527 height 25
type input "1"
click at [78, 506] on input "number" at bounding box center [217, 499] width 383 height 25
type input "5"
click at [235, 569] on button "Add Content *" at bounding box center [289, 554] width 544 height 58
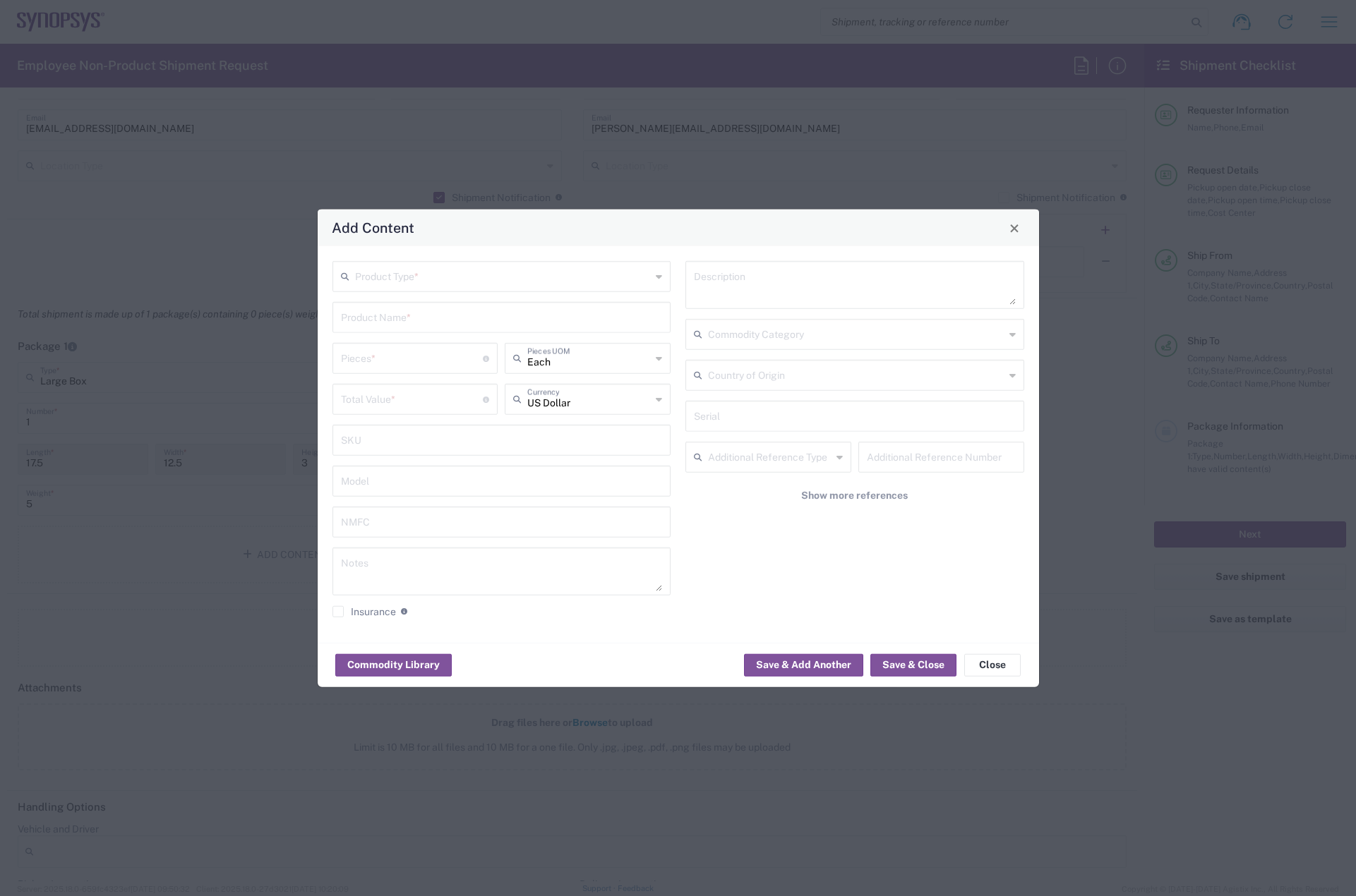
click at [383, 283] on input "text" at bounding box center [503, 276] width 296 height 25
click at [375, 330] on span "General Commodity" at bounding box center [501, 330] width 336 height 22
type input "General Commodity"
click at [380, 311] on input "text" at bounding box center [502, 316] width 322 height 25
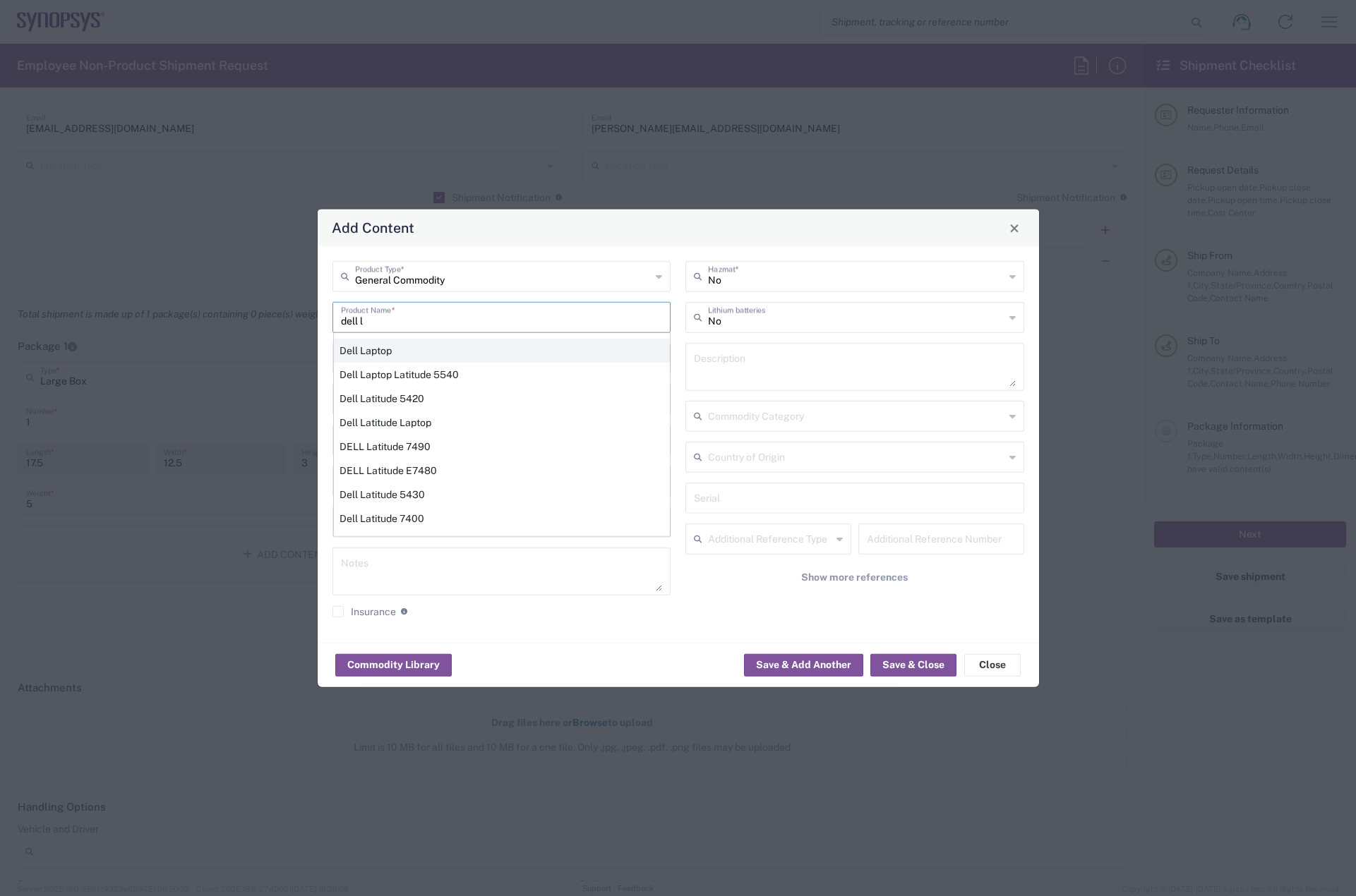
click at [387, 348] on div "Dell Laptop" at bounding box center [501, 351] width 336 height 24
type input "Dell Laptop"
type textarea "Dell Laptop"
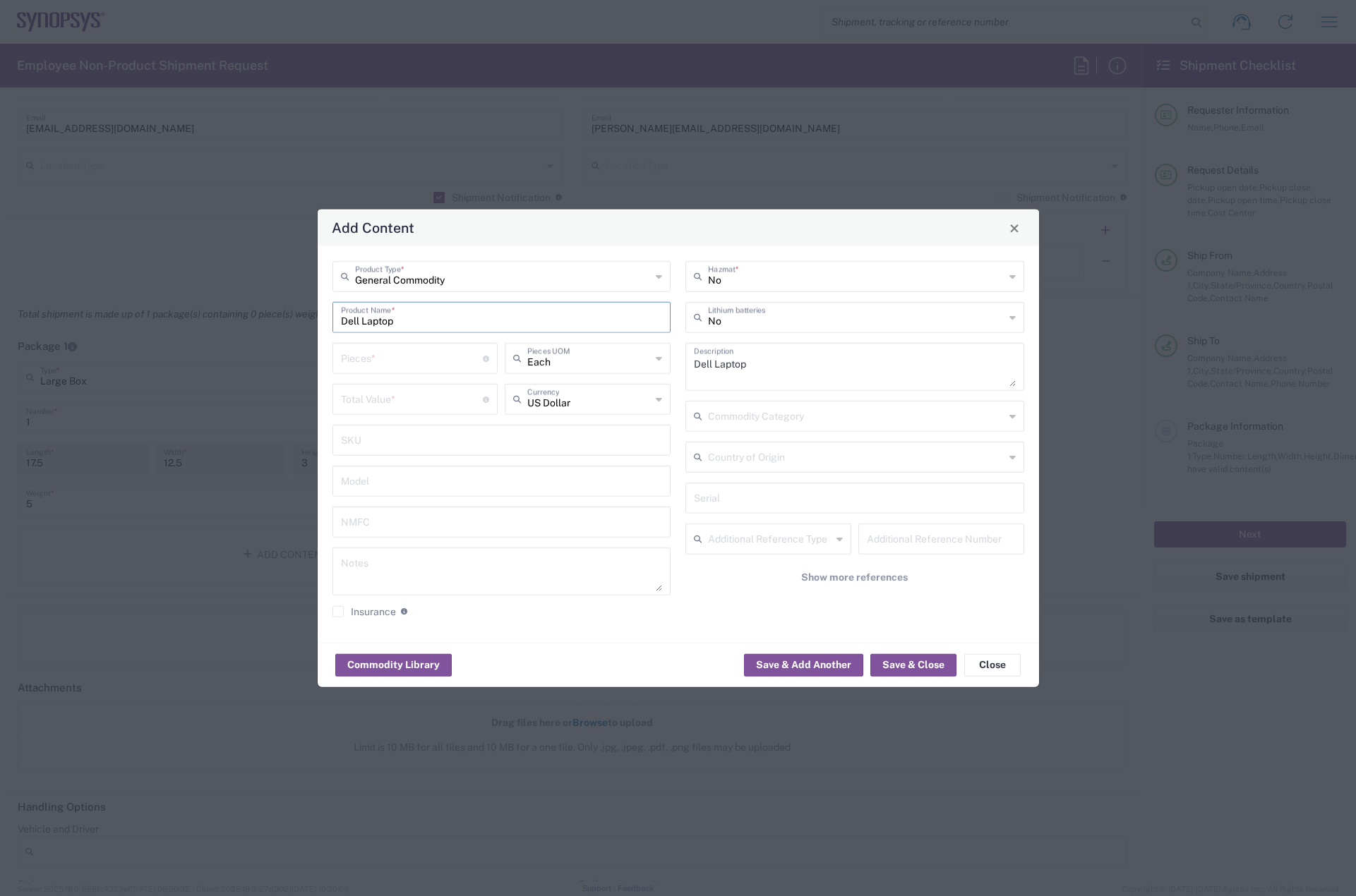
click at [385, 362] on input "number" at bounding box center [412, 357] width 143 height 25
type input "1"
click at [374, 402] on input "number" at bounding box center [412, 398] width 143 height 25
type input "950"
click at [897, 659] on button "Save & Close" at bounding box center [912, 664] width 86 height 23
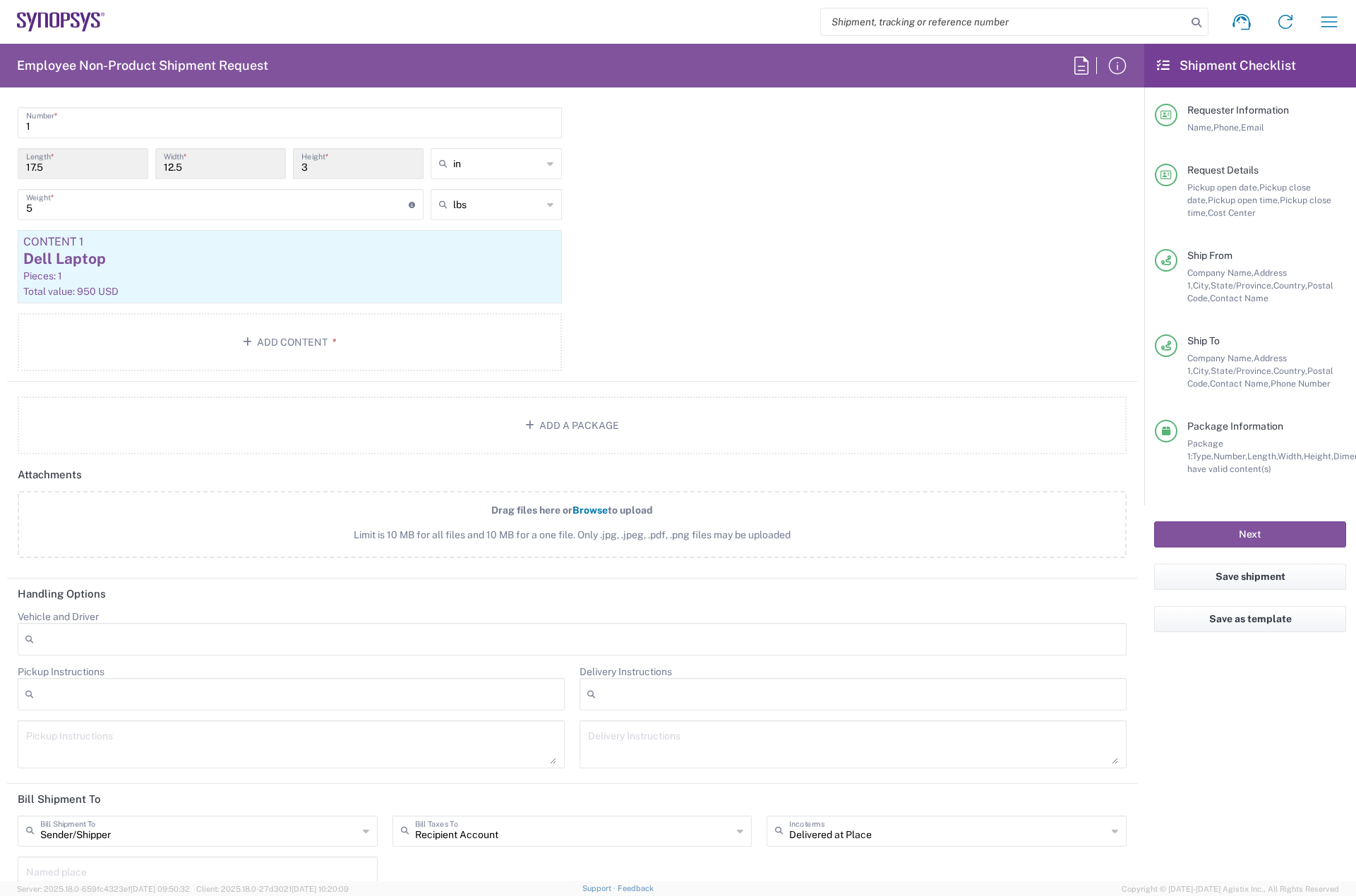
scroll to position [1466, 0]
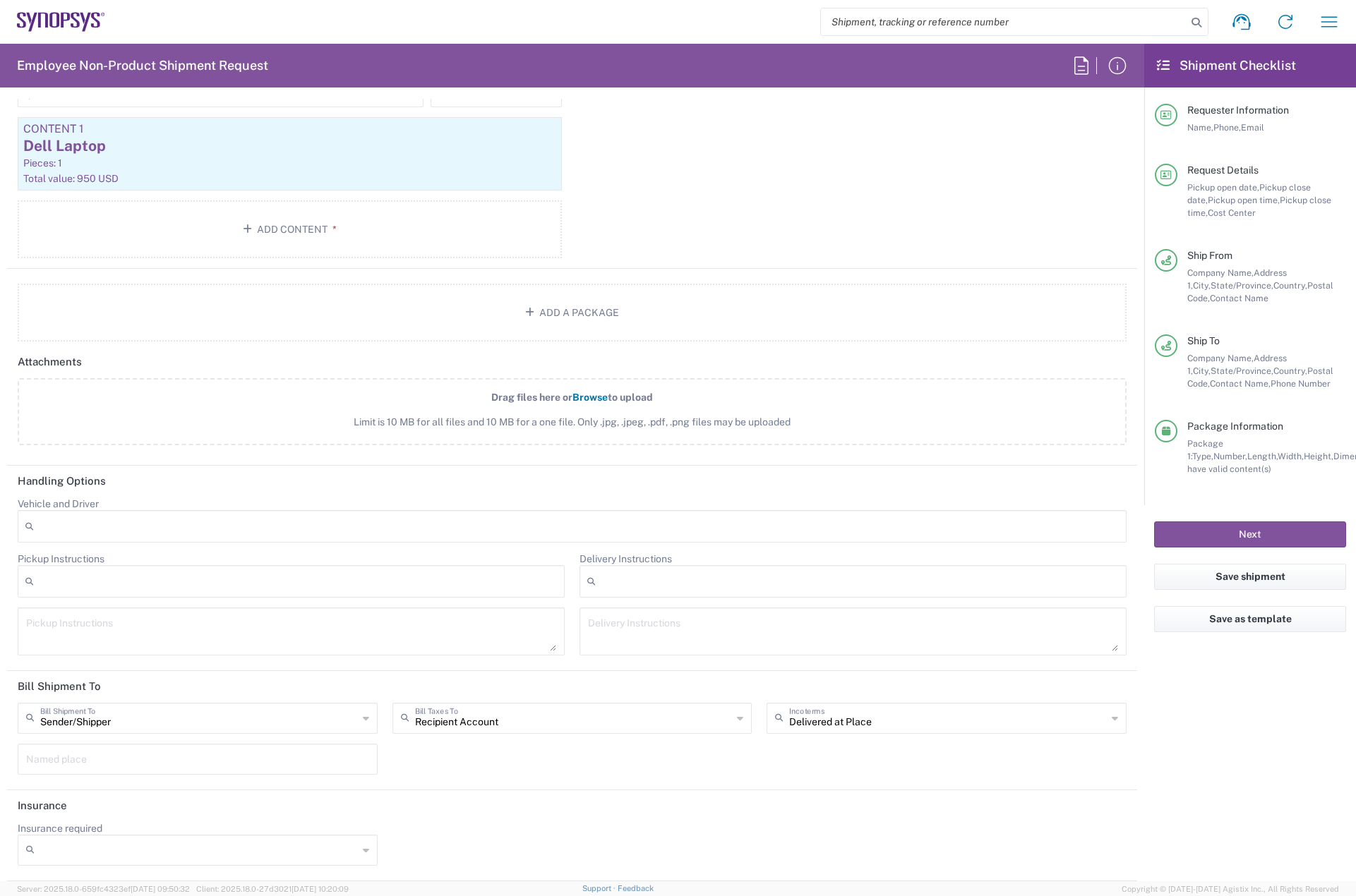
click at [522, 731] on div "Recipient Account Bill Taxes To" at bounding box center [573, 718] width 360 height 31
click at [510, 775] on span "Sender/Shipper" at bounding box center [567, 771] width 353 height 22
type input "Sender/Shipper"
click at [1254, 534] on button "Next" at bounding box center [1250, 535] width 192 height 26
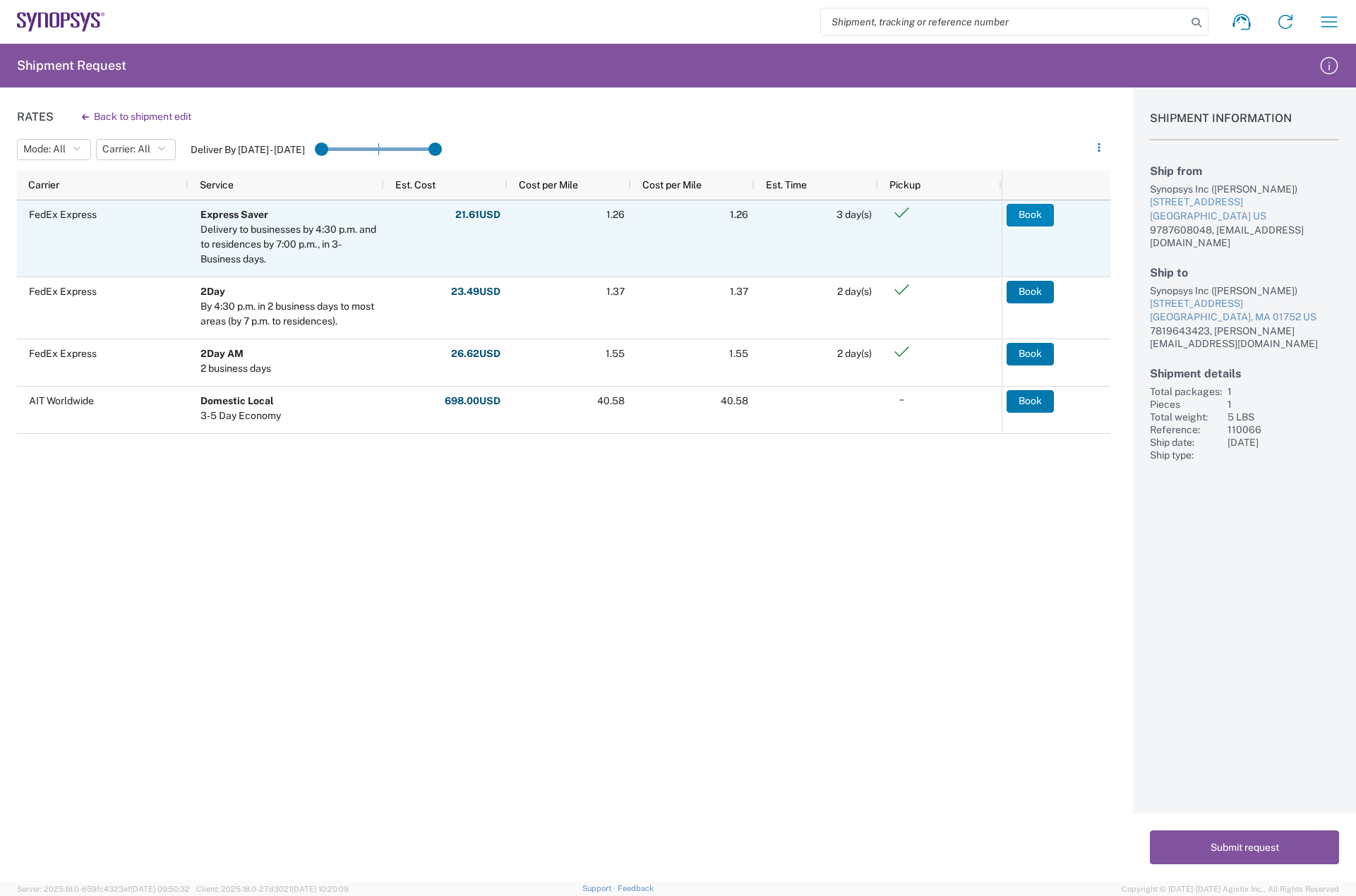
click at [1035, 214] on button "Book" at bounding box center [1030, 215] width 47 height 23
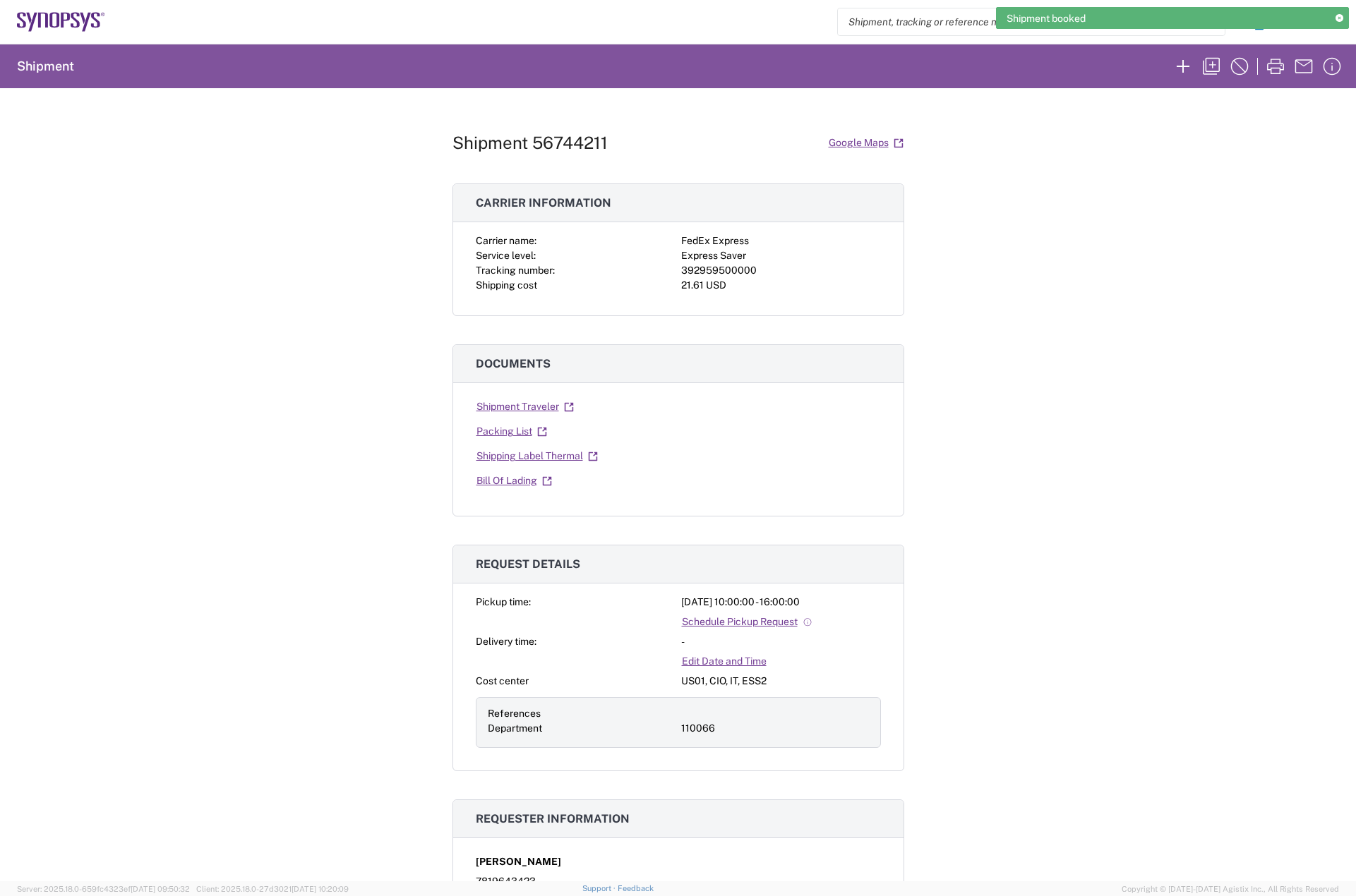
click at [721, 274] on div "392959500000" at bounding box center [780, 271] width 200 height 15
copy div "392959500000"
